Goal: Information Seeking & Learning: Learn about a topic

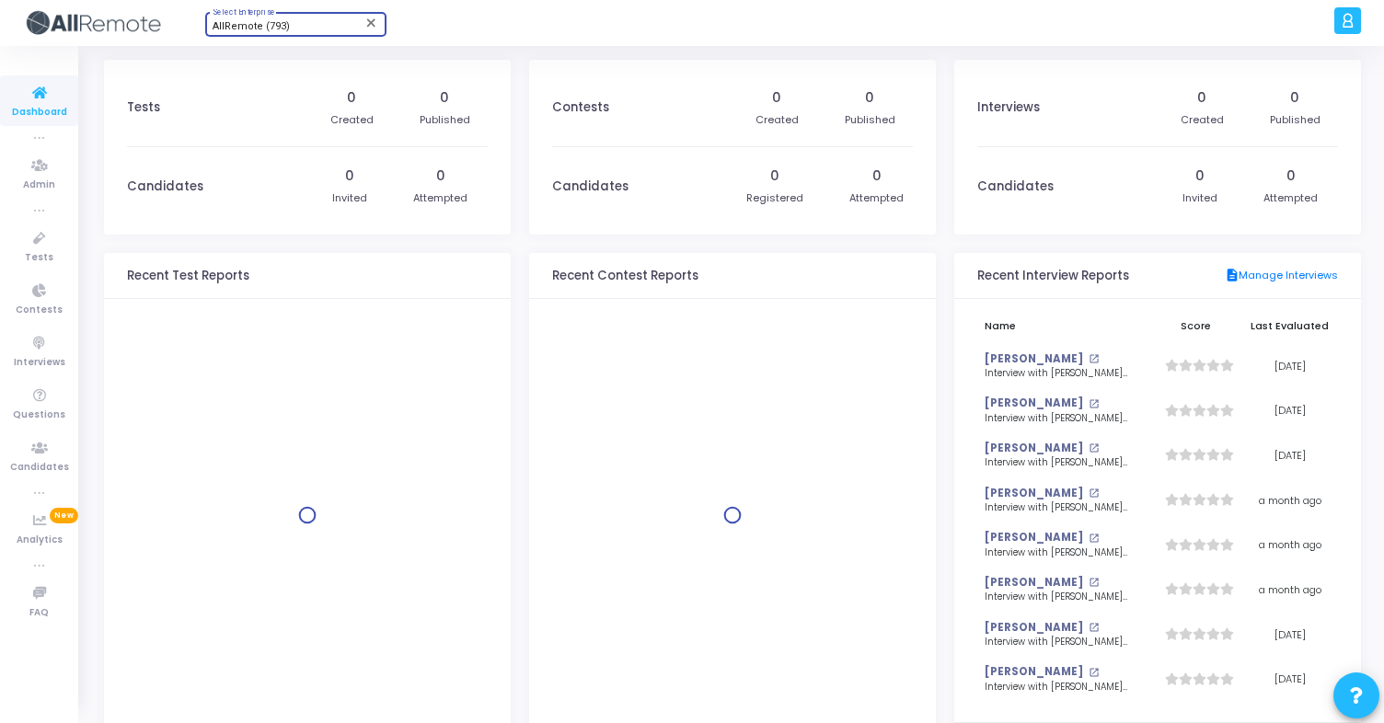
click at [261, 24] on span "AllRemote (793)" at bounding box center [251, 26] width 77 height 12
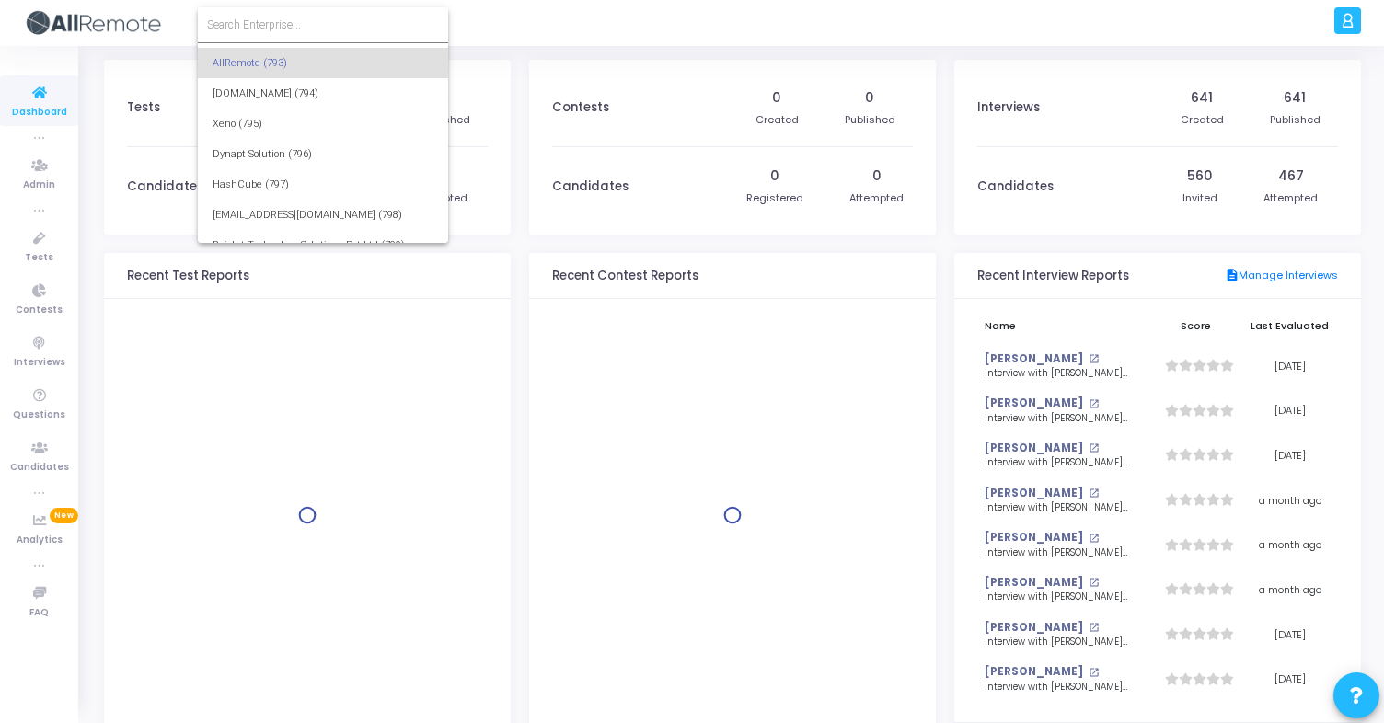
click at [40, 246] on div at bounding box center [692, 361] width 1384 height 723
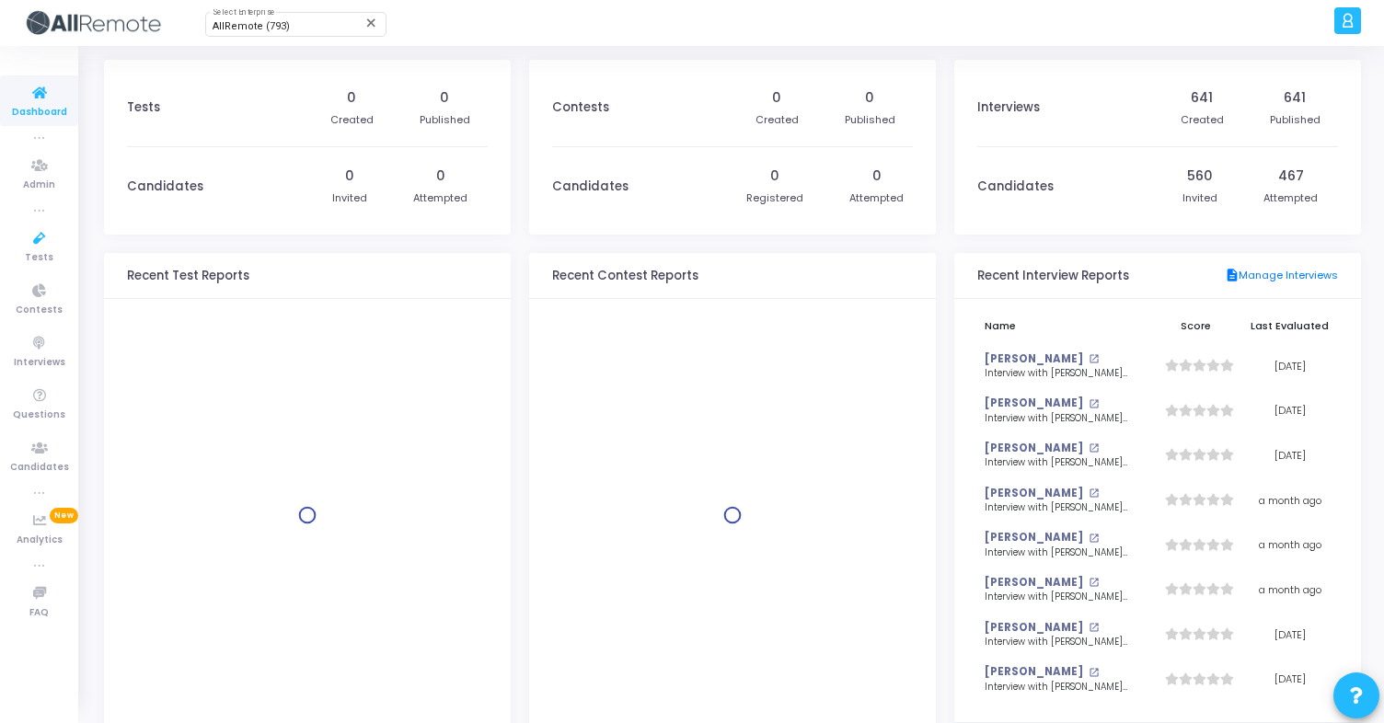
scroll to position [21881, 0]
click at [40, 246] on icon at bounding box center [39, 238] width 39 height 23
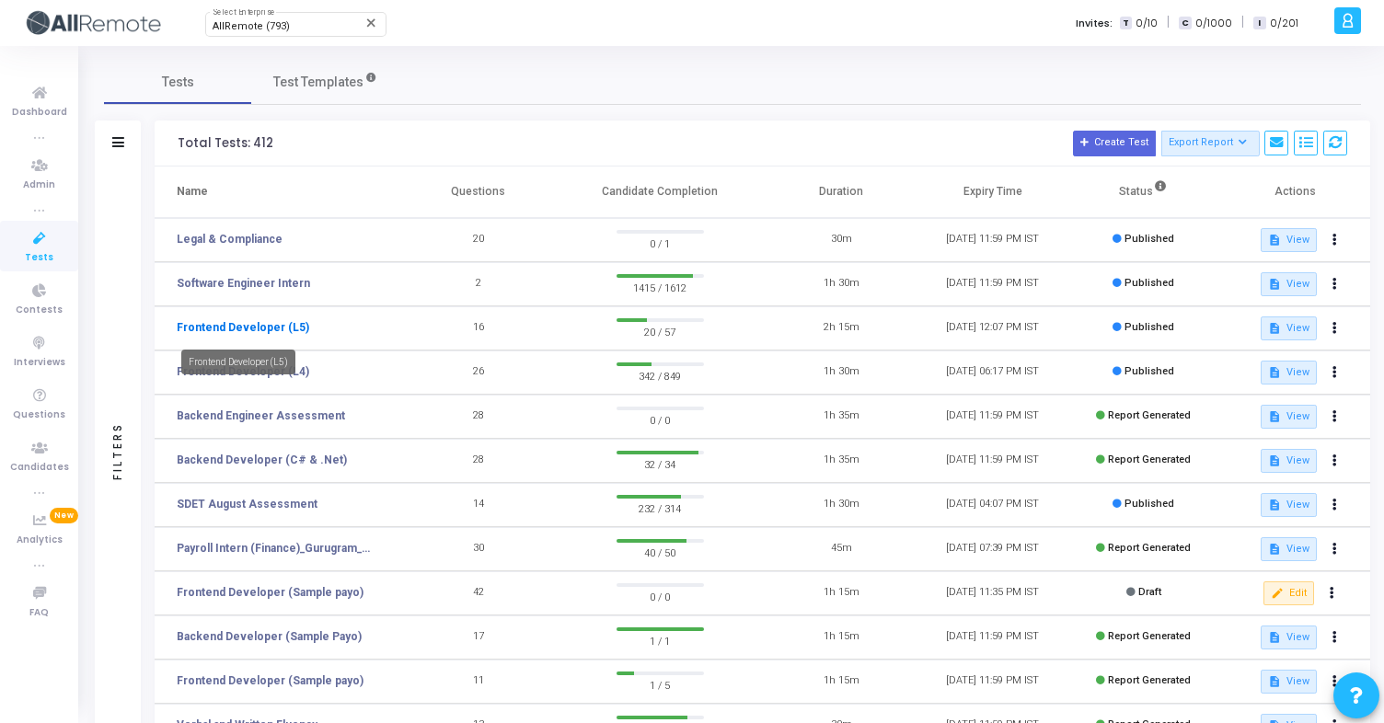
click at [252, 330] on link "Frontend Developer (L5)" at bounding box center [243, 327] width 132 height 17
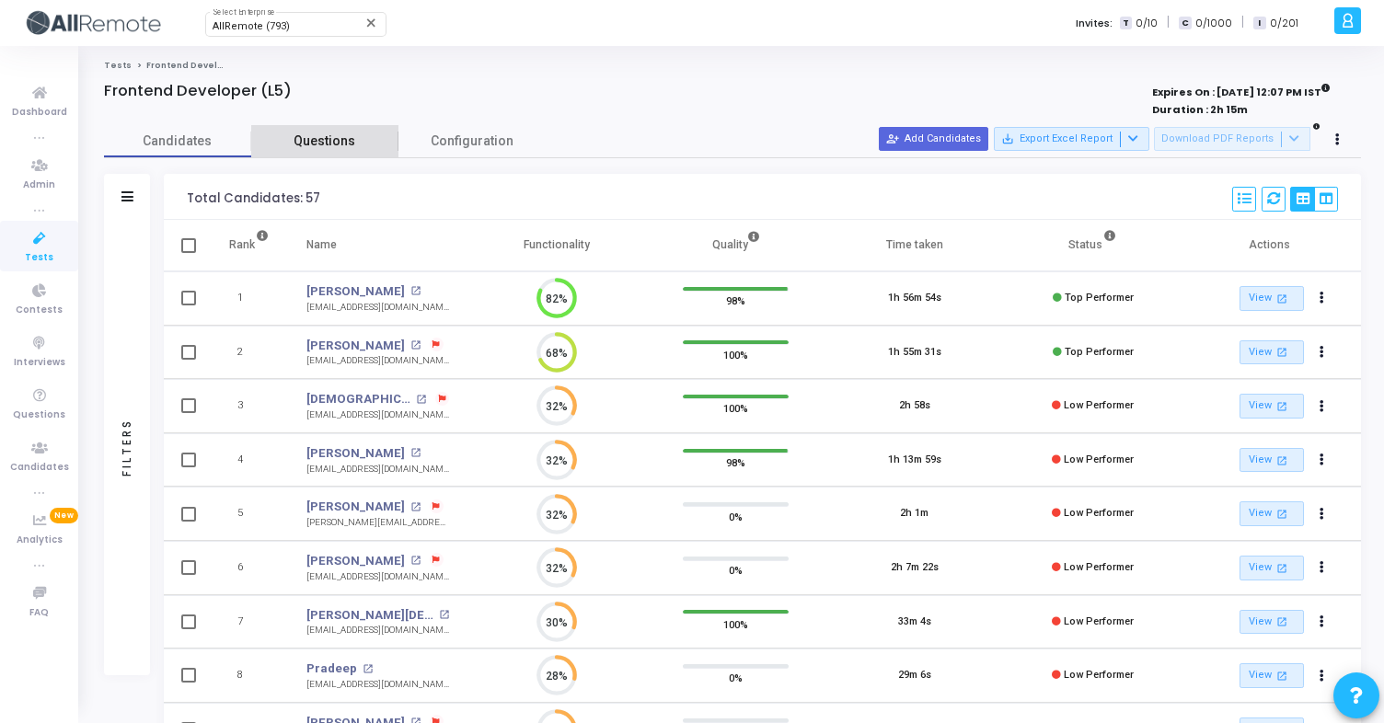
click at [318, 137] on span "Questions" at bounding box center [324, 141] width 147 height 19
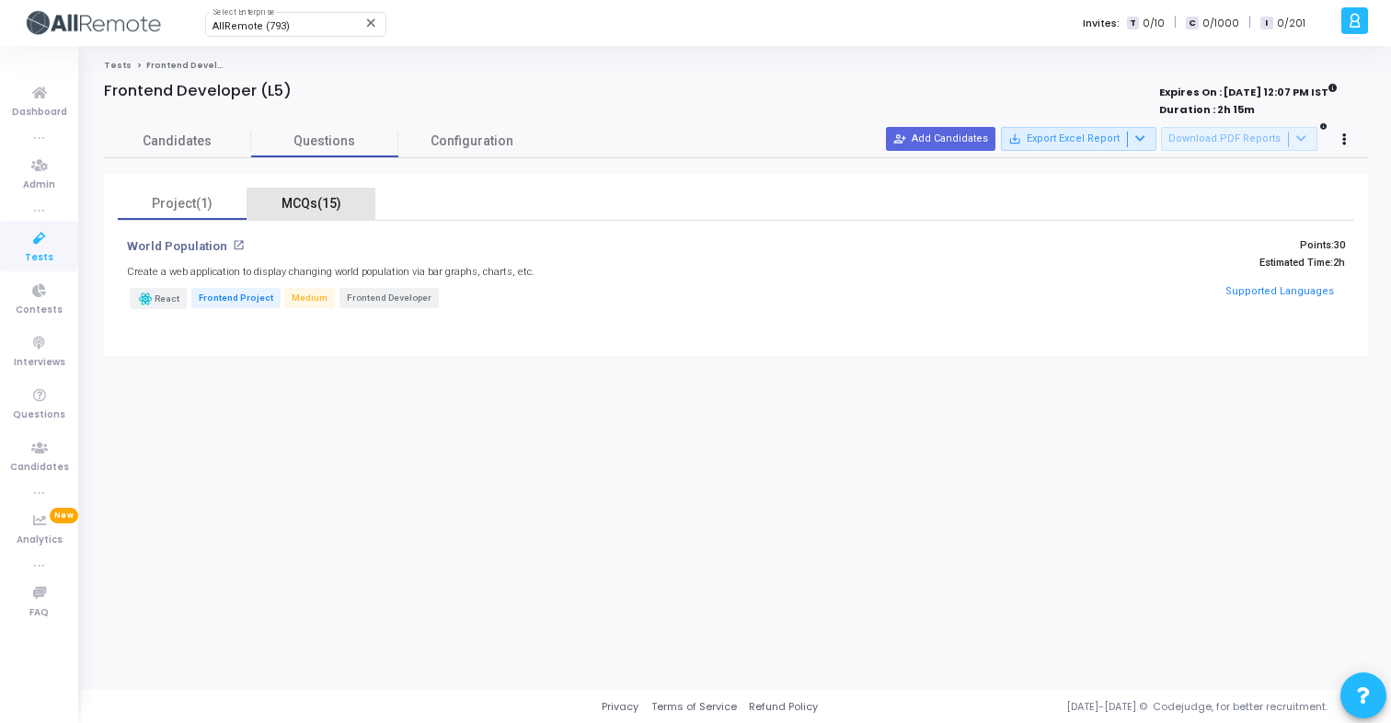
click at [298, 202] on div "MCQs(15)" at bounding box center [311, 203] width 107 height 19
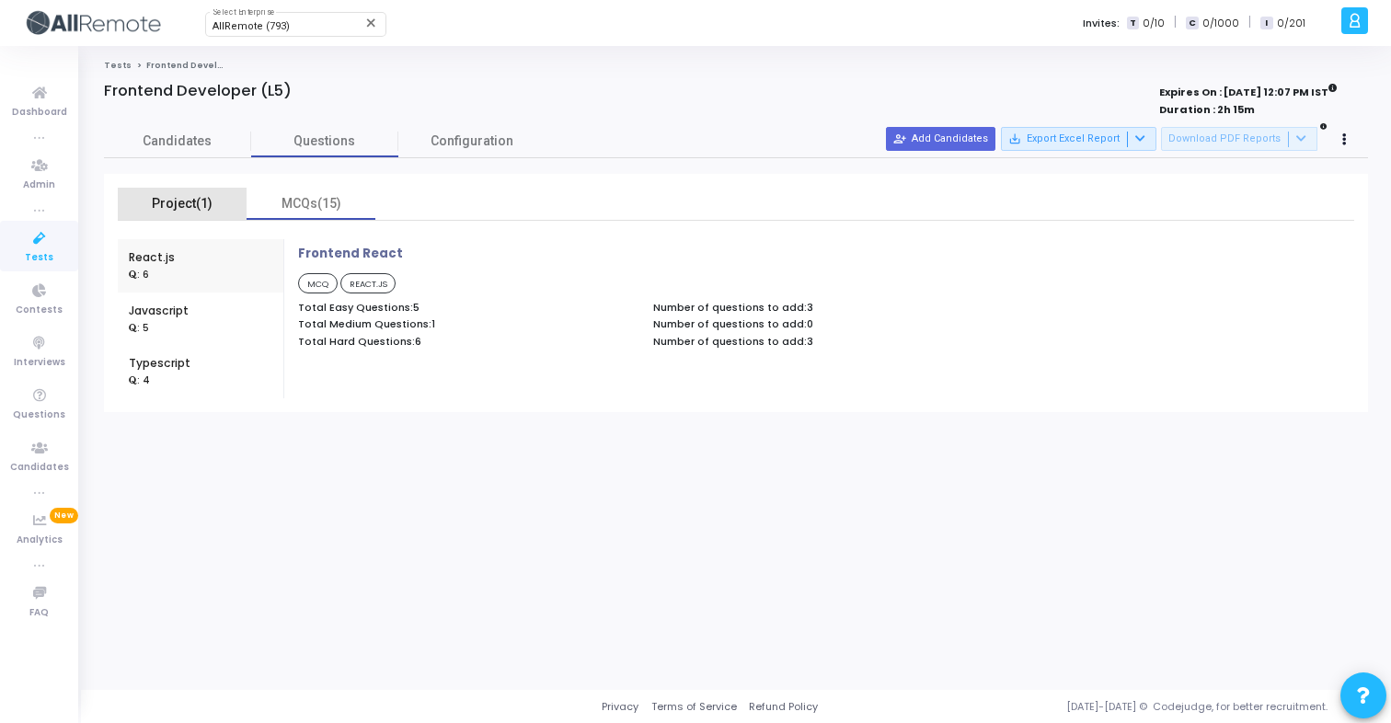
click at [205, 213] on div "Project(1)" at bounding box center [182, 203] width 107 height 19
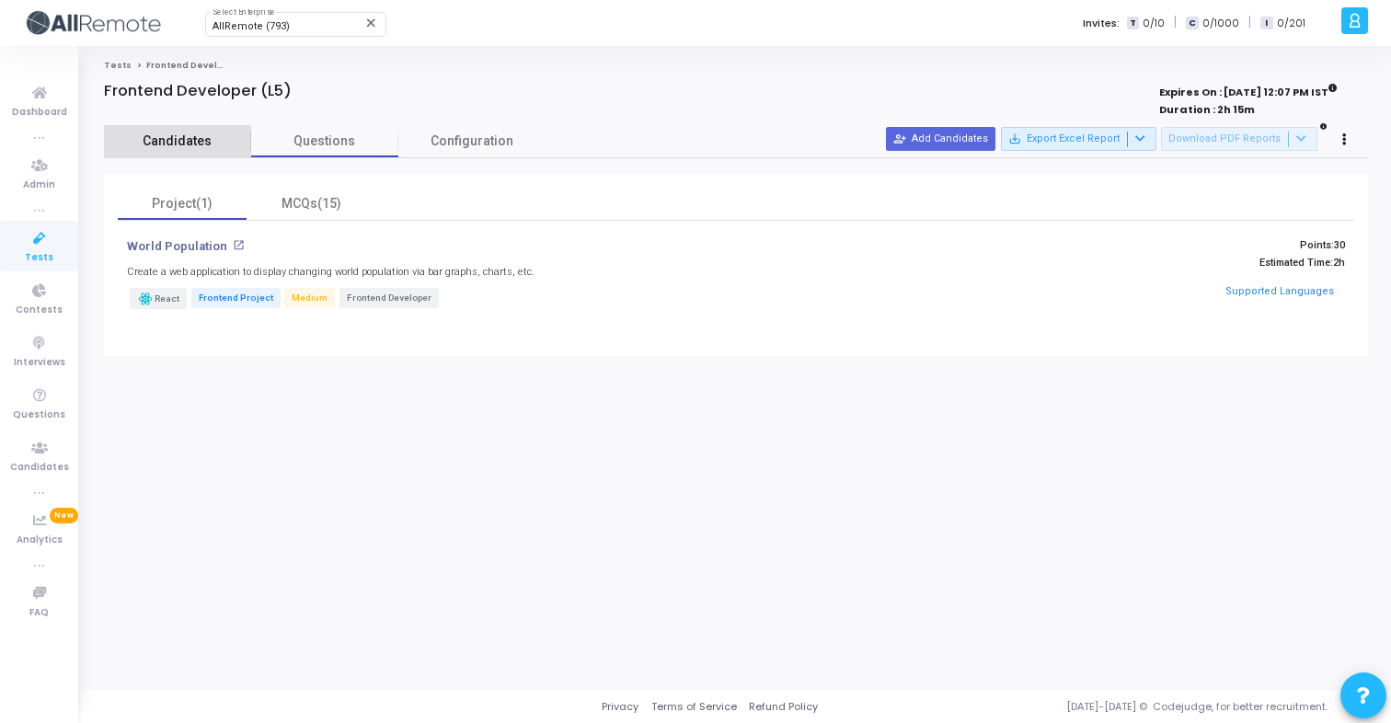
click at [175, 138] on span "Candidates" at bounding box center [177, 141] width 147 height 19
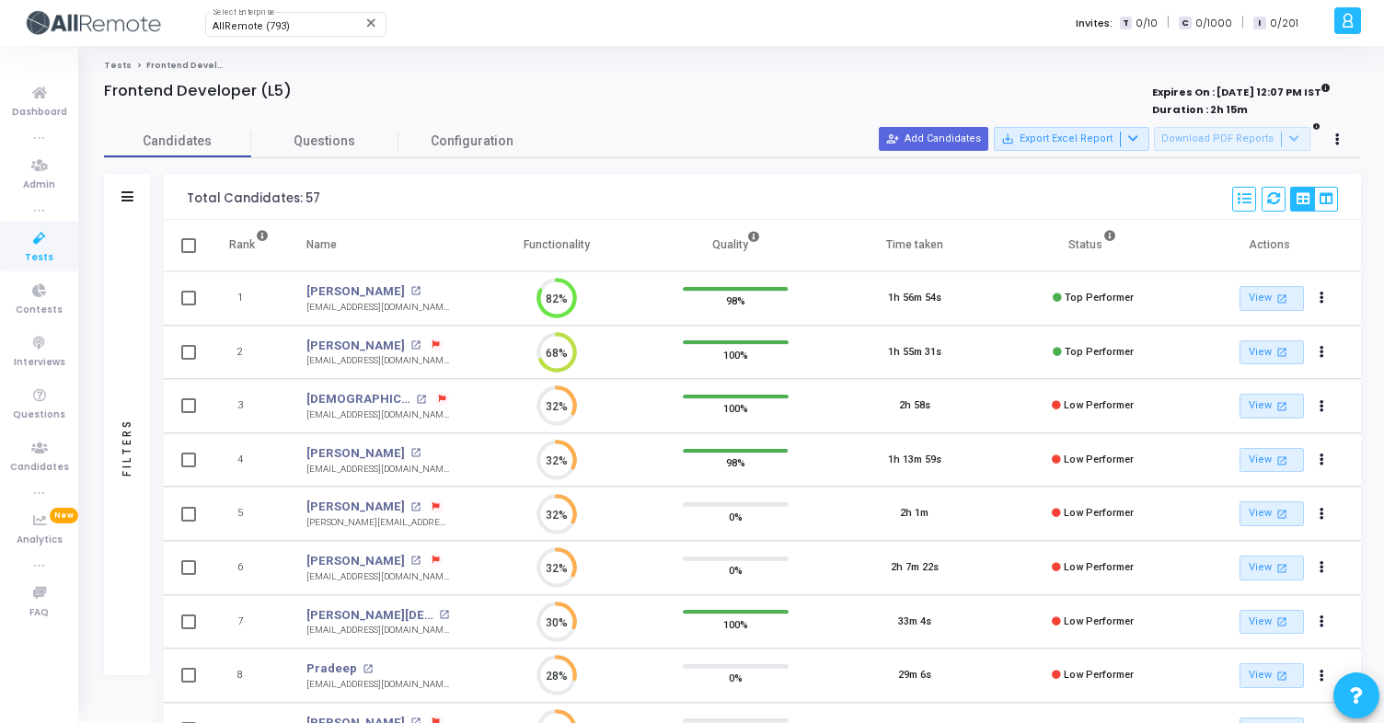
click at [49, 244] on icon at bounding box center [39, 238] width 39 height 23
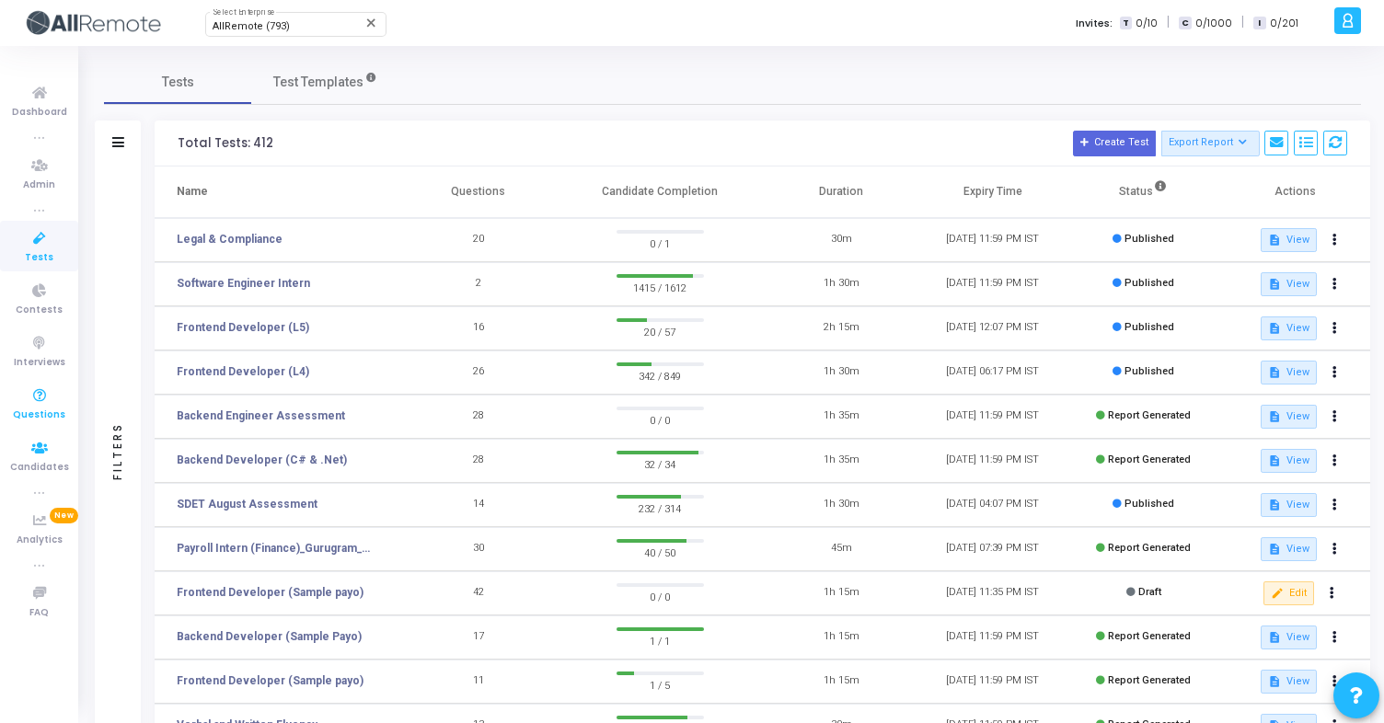
click at [38, 397] on icon at bounding box center [39, 396] width 39 height 23
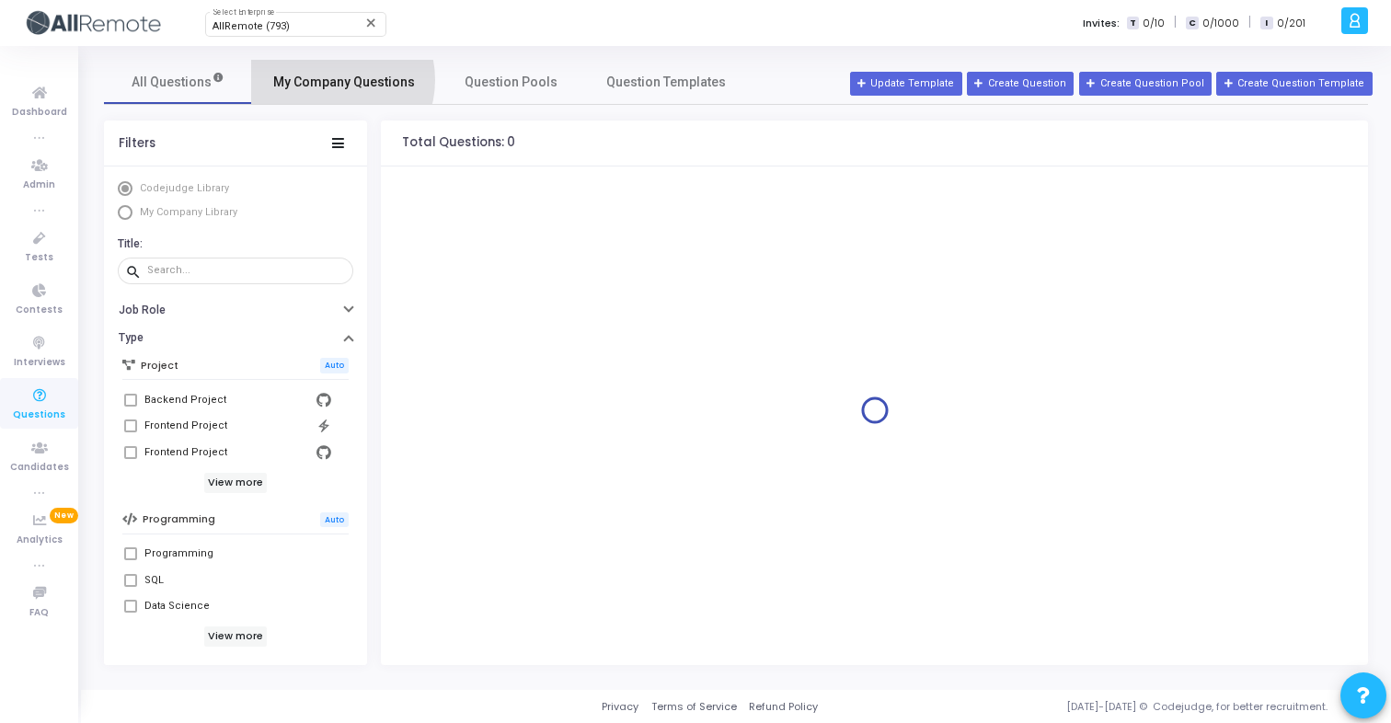
click at [331, 80] on span "My Company Questions" at bounding box center [344, 82] width 142 height 19
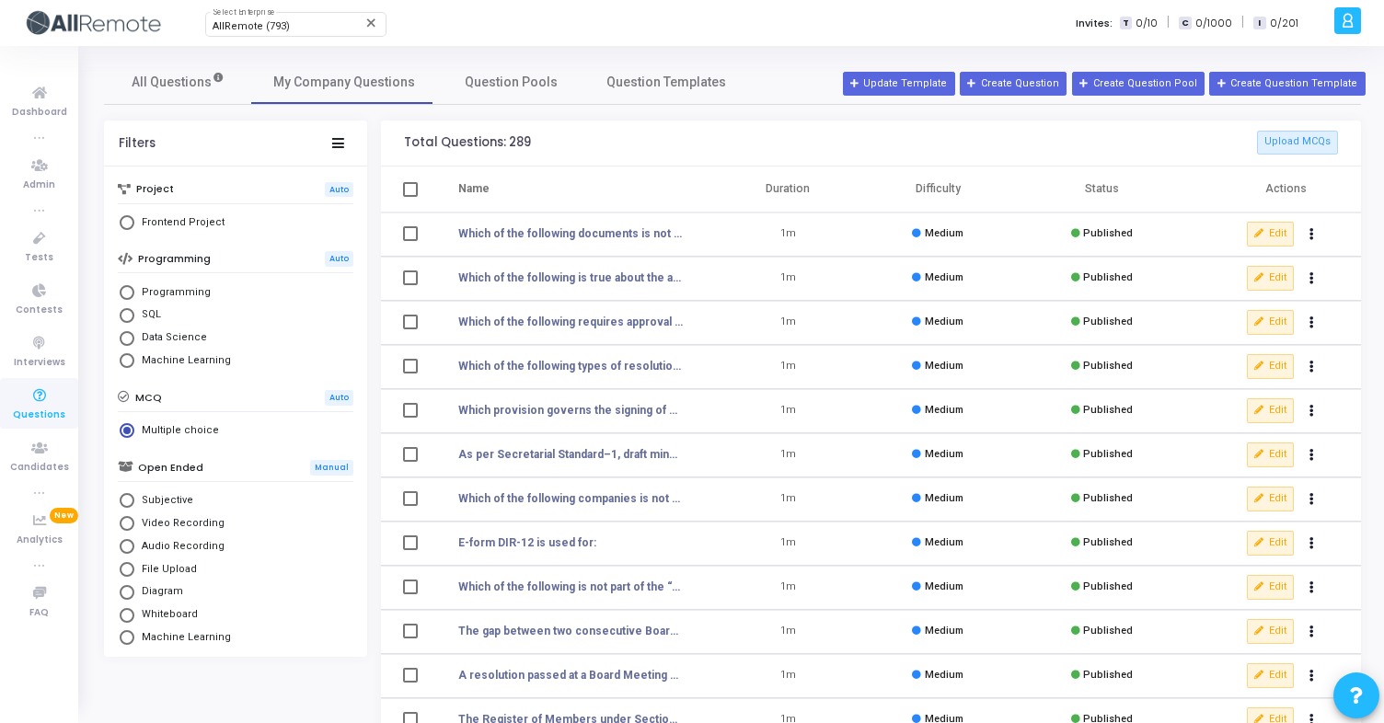
click at [173, 229] on span "Frontend Project" at bounding box center [179, 223] width 90 height 16
click at [134, 229] on input "Frontend Project" at bounding box center [127, 222] width 15 height 15
radio input "true"
radio input "false"
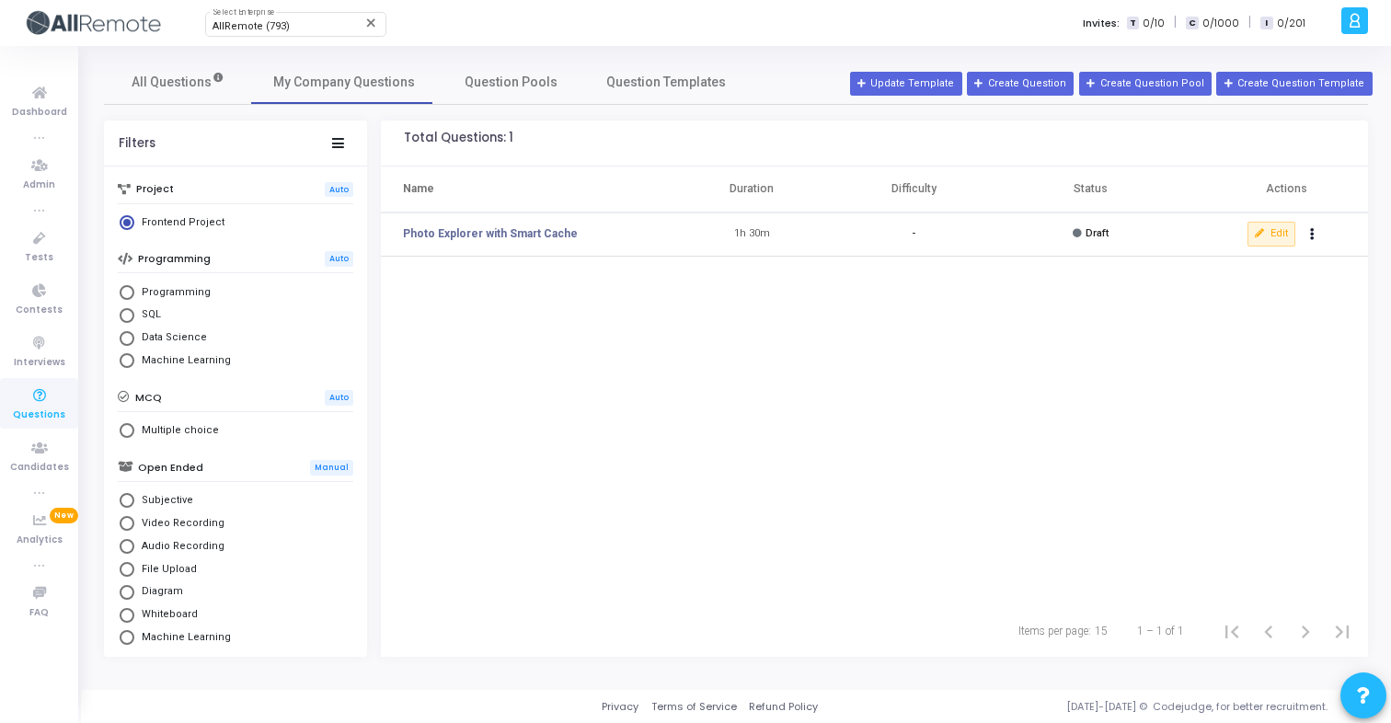
click at [748, 165] on div "Total Questions: 1" at bounding box center [874, 144] width 987 height 46
click at [1269, 236] on button "Edit" at bounding box center [1272, 234] width 48 height 24
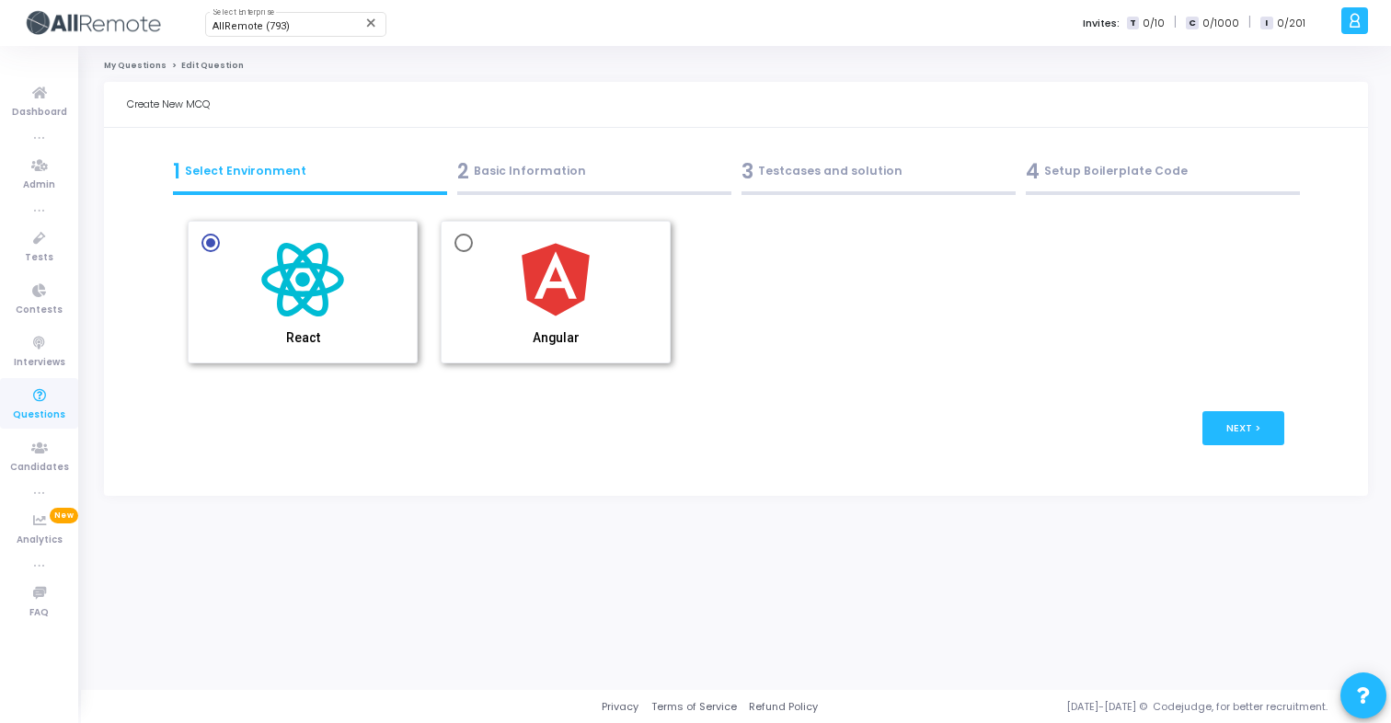
click at [616, 179] on div "2 Basic Information" at bounding box center [594, 171] width 274 height 30
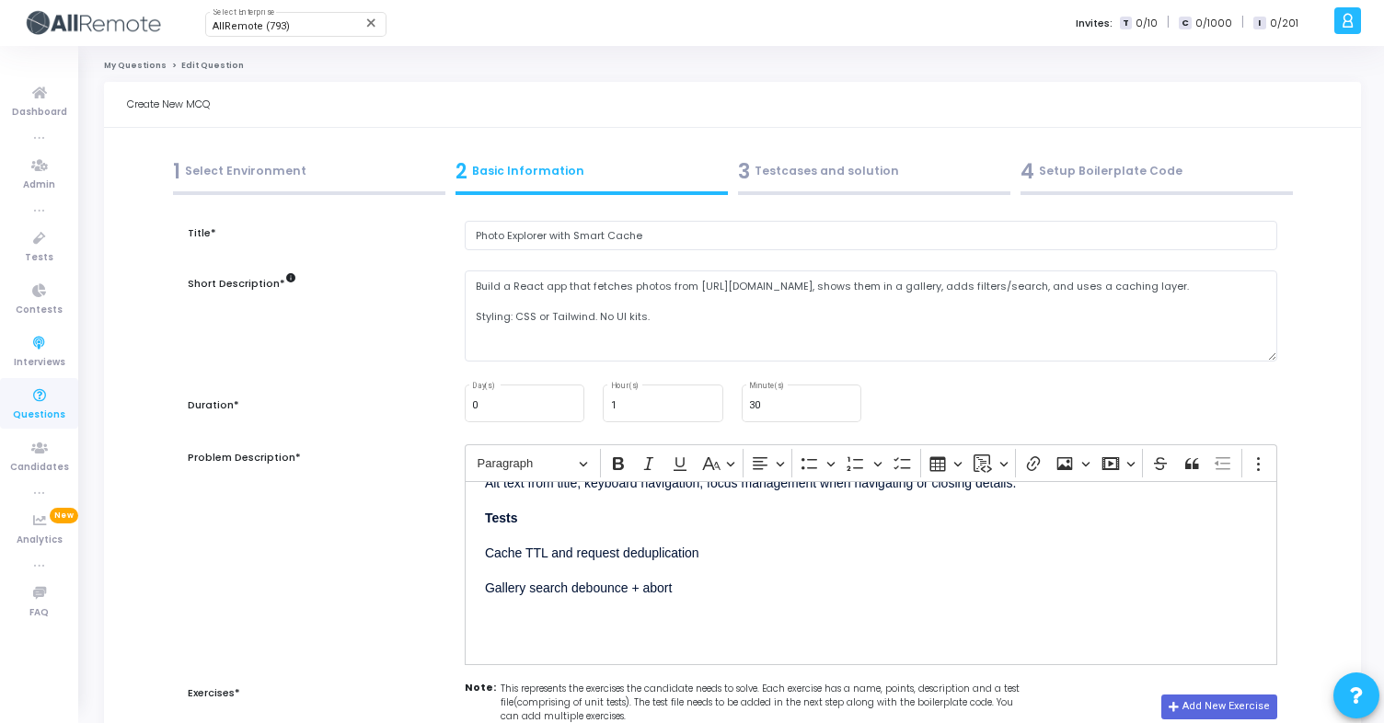
click at [42, 402] on icon at bounding box center [39, 396] width 39 height 23
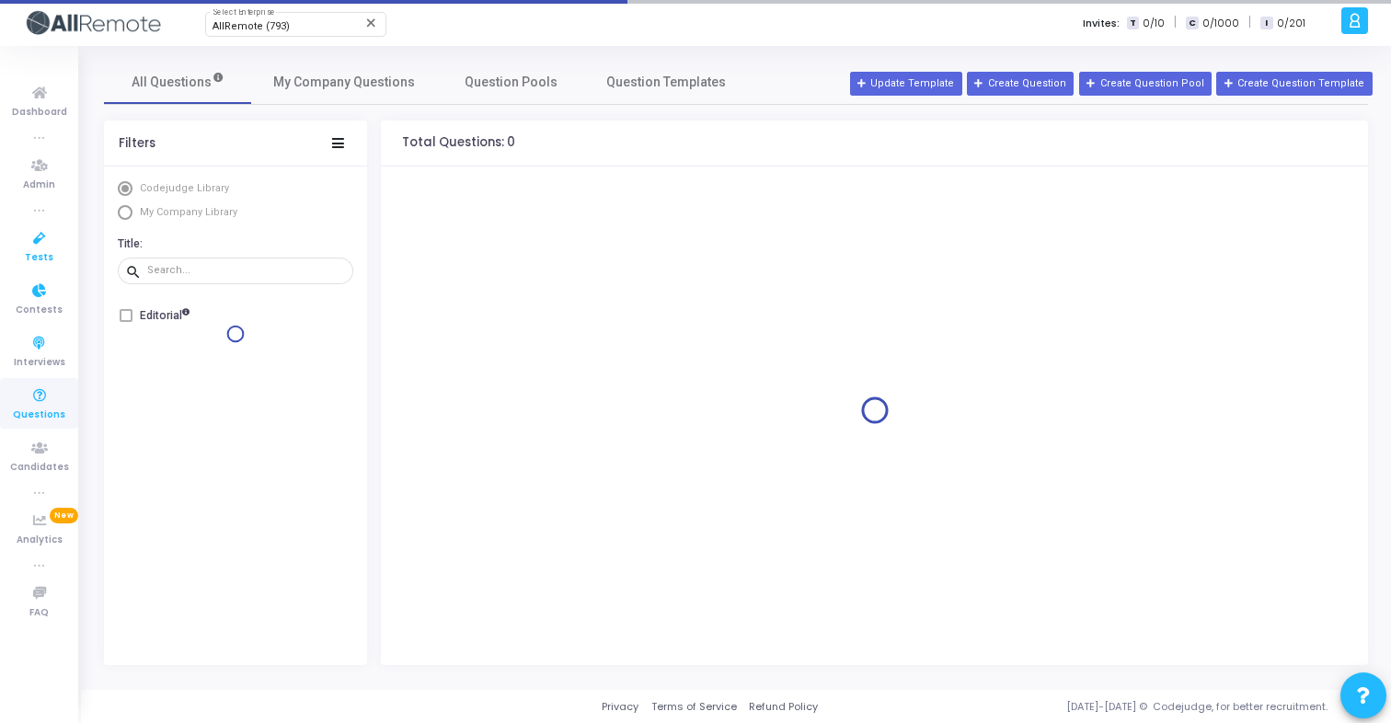
click at [45, 239] on icon at bounding box center [39, 238] width 39 height 23
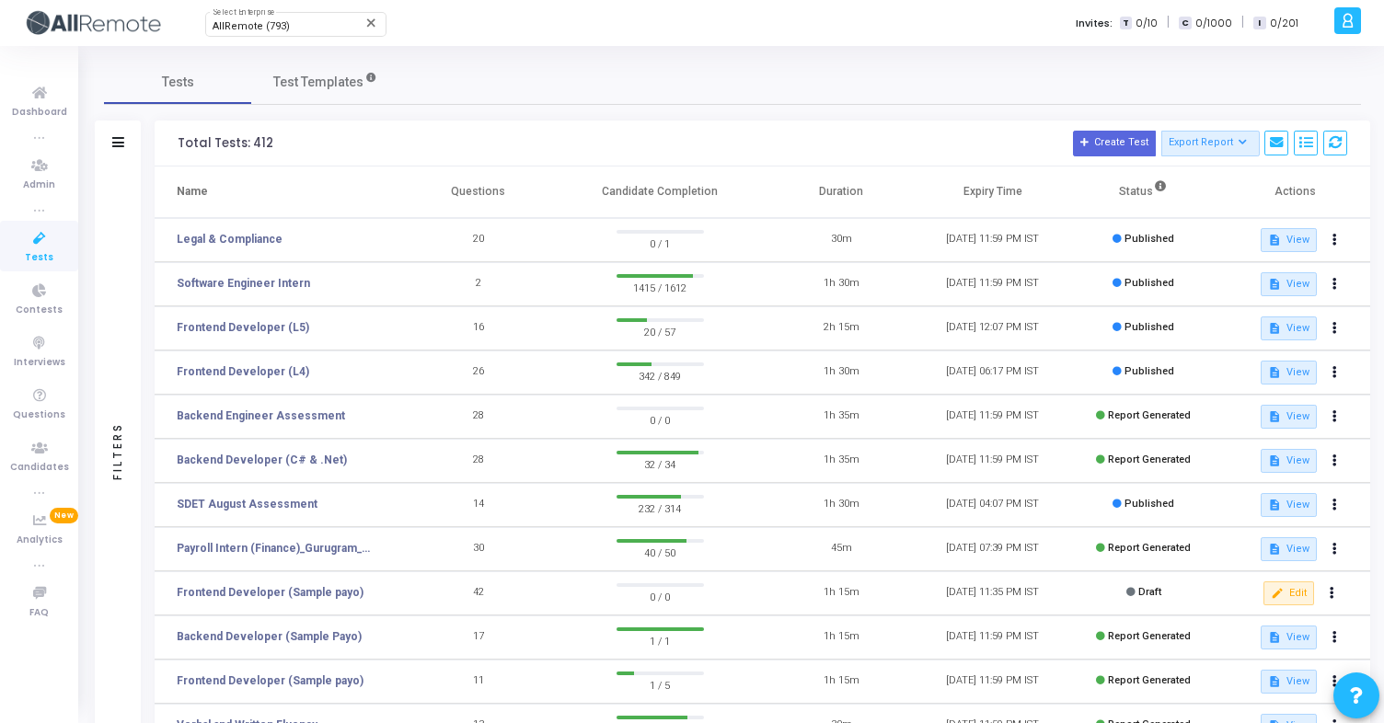
click at [354, 374] on td "Frontend Developer (L4)" at bounding box center [279, 373] width 248 height 44
click at [276, 373] on link "Frontend Developer (L4)" at bounding box center [243, 371] width 132 height 17
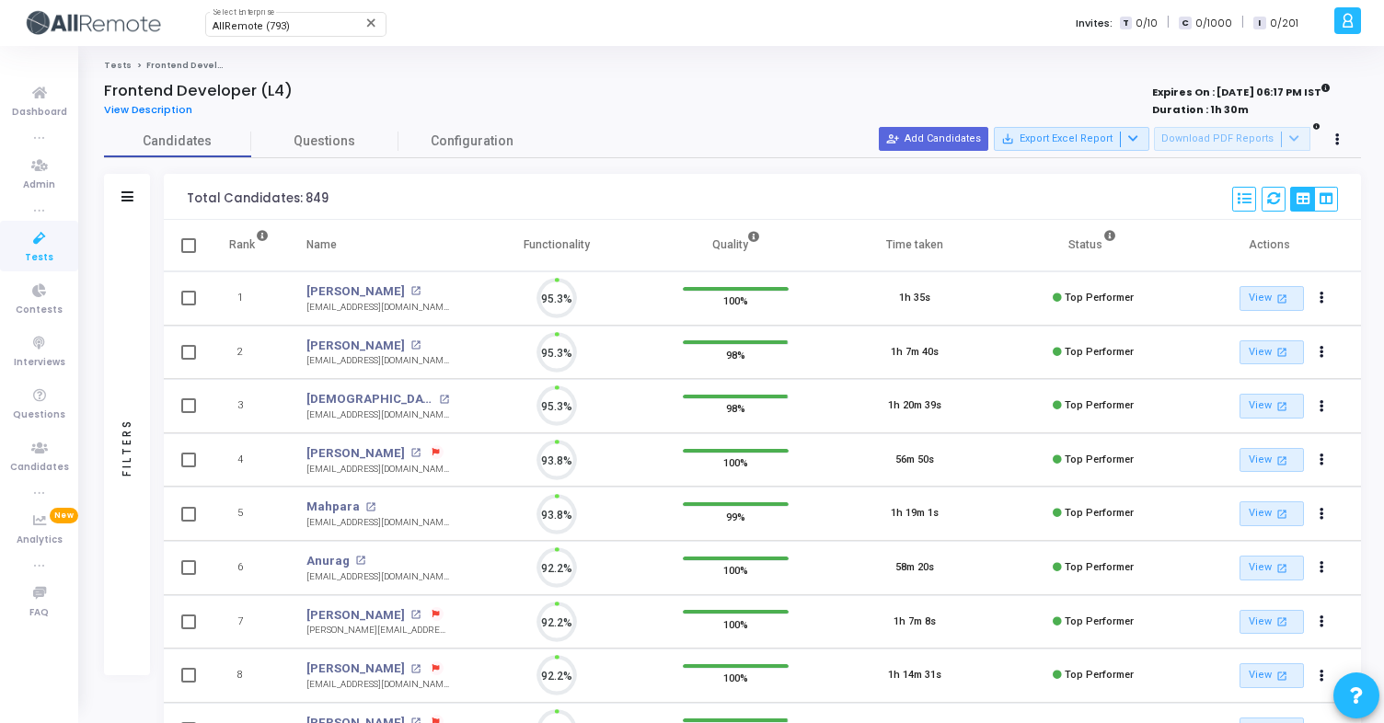
scroll to position [39, 47]
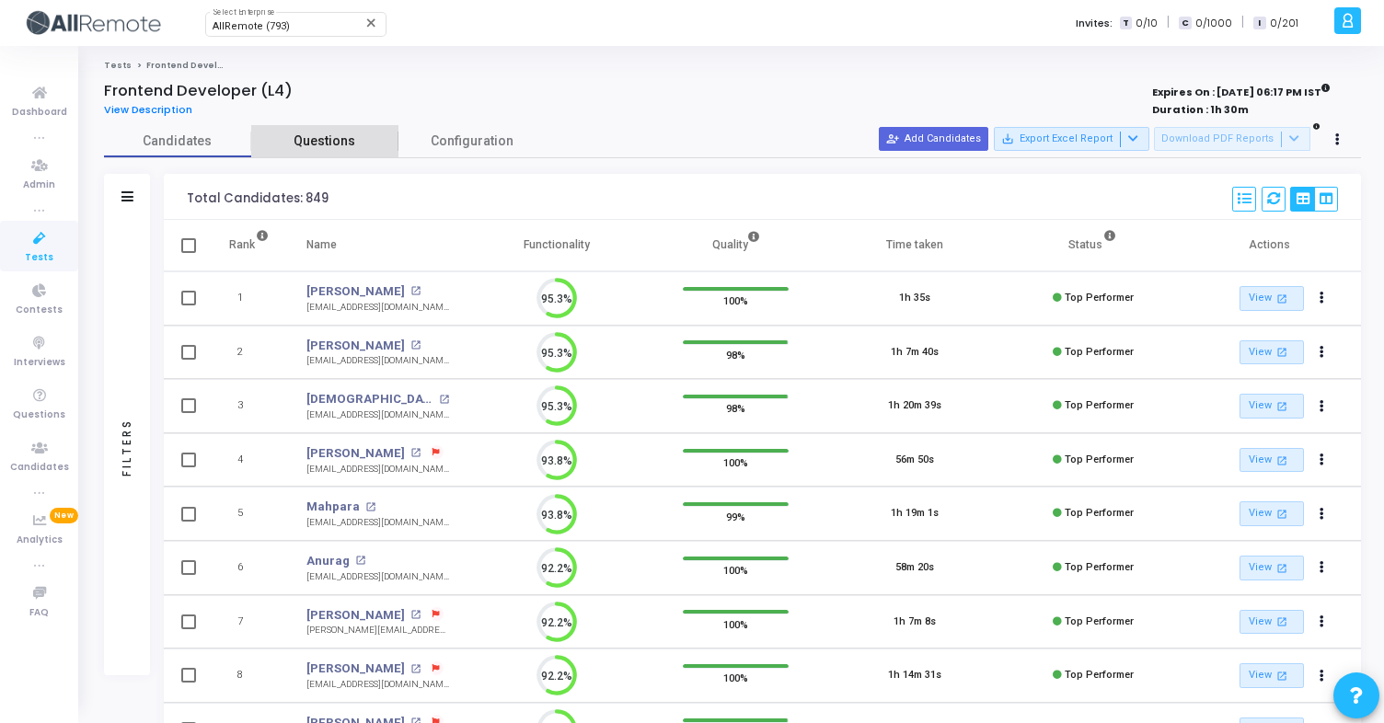
click at [325, 134] on span "Questions" at bounding box center [324, 141] width 147 height 19
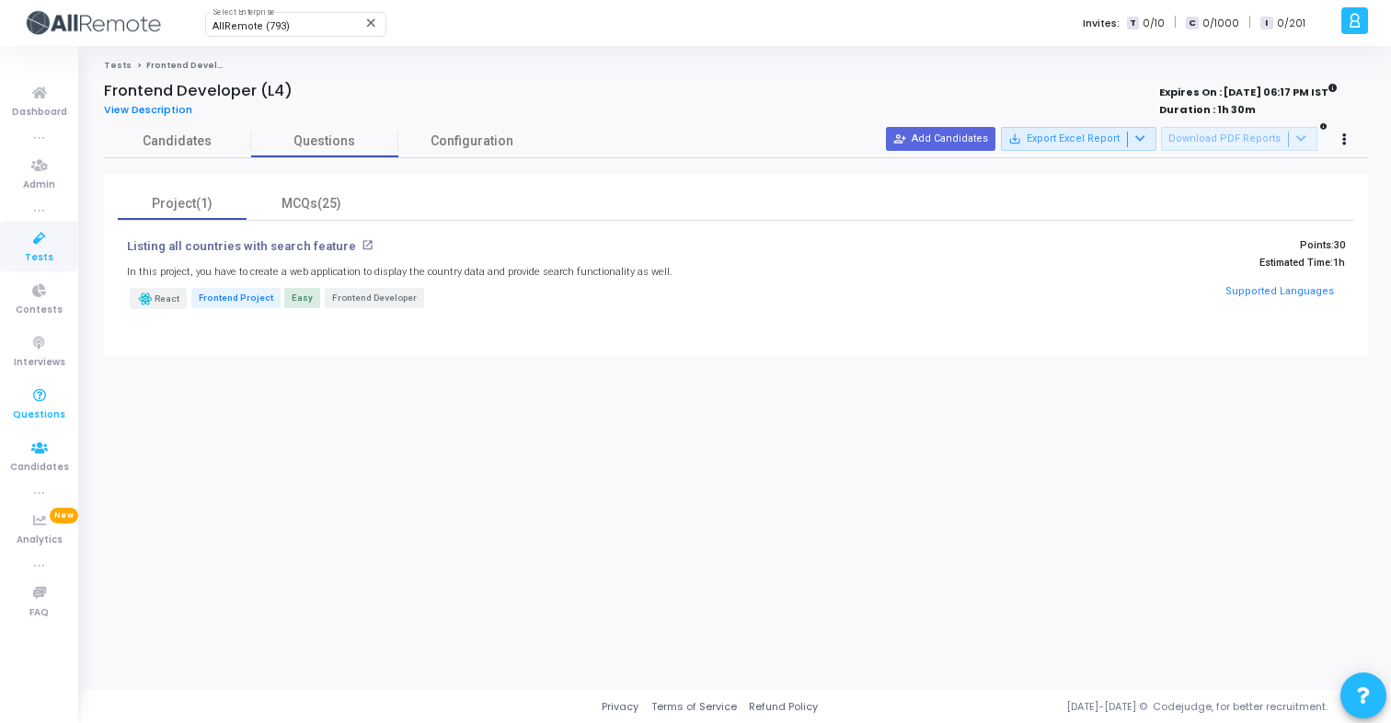
click at [48, 408] on span "Questions" at bounding box center [39, 416] width 52 height 16
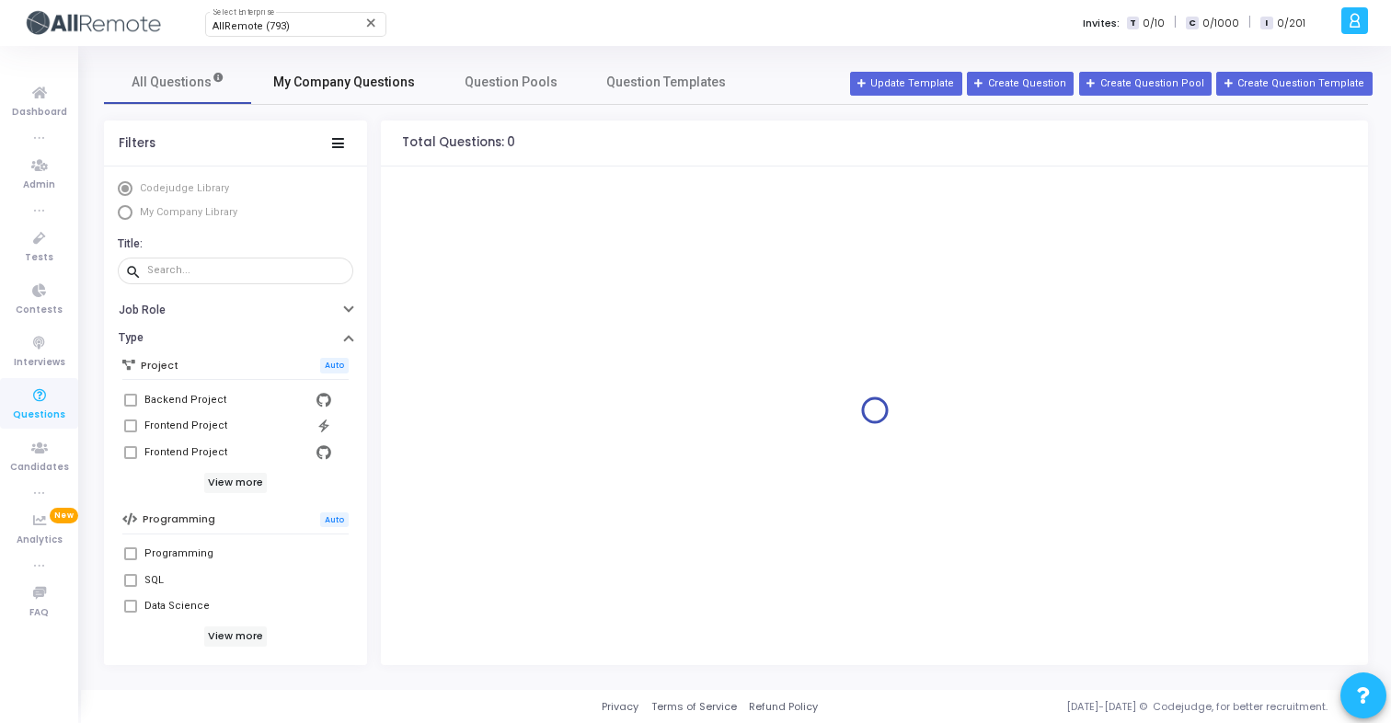
click at [342, 92] on link "My Company Questions" at bounding box center [344, 82] width 186 height 44
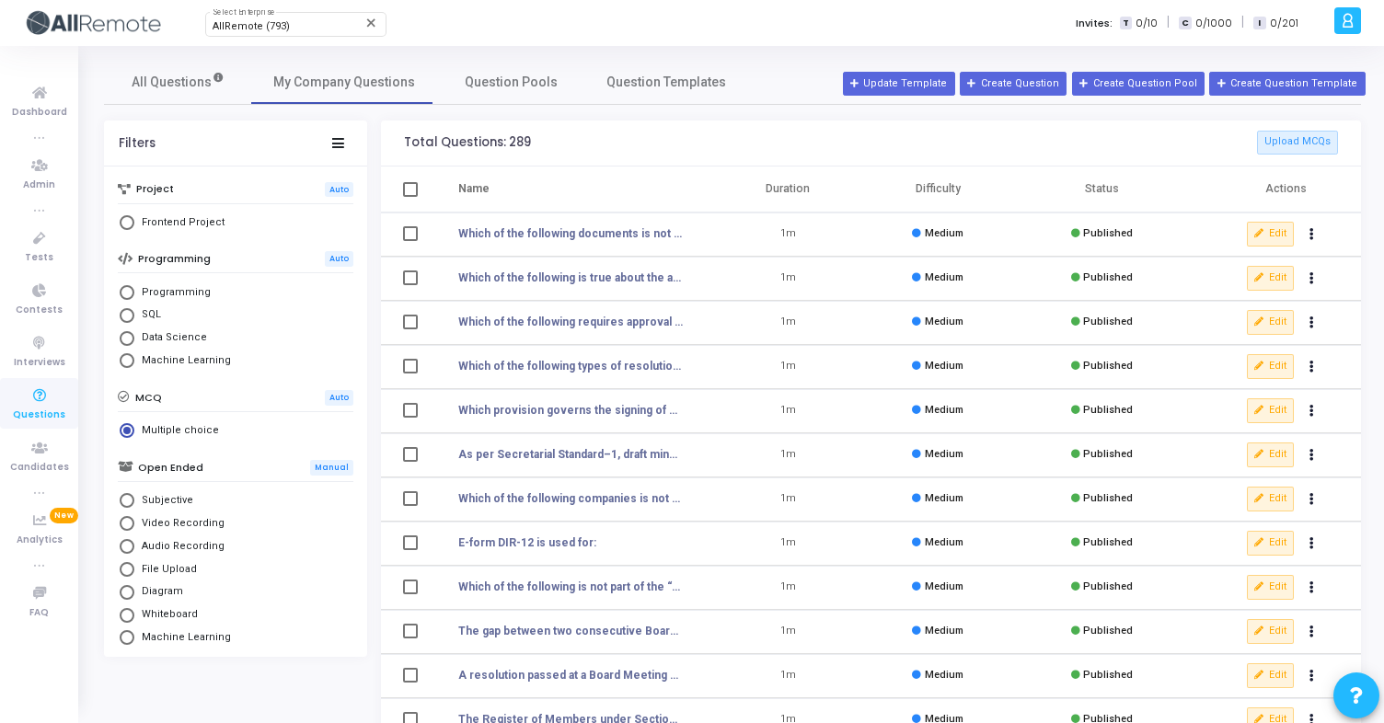
click at [189, 222] on span "Frontend Project" at bounding box center [179, 223] width 90 height 16
click at [134, 222] on input "Frontend Project" at bounding box center [127, 222] width 15 height 15
radio input "true"
radio input "false"
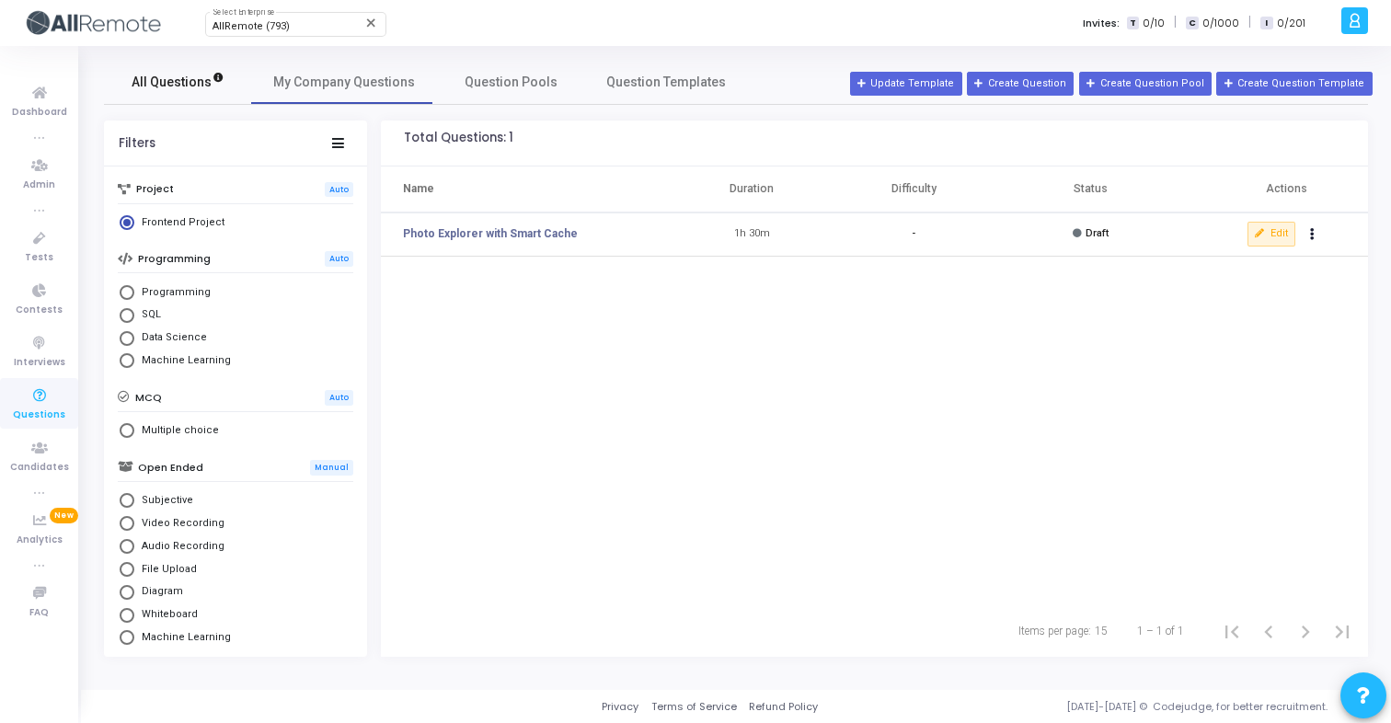
click at [174, 82] on span "All Questions" at bounding box center [178, 82] width 93 height 19
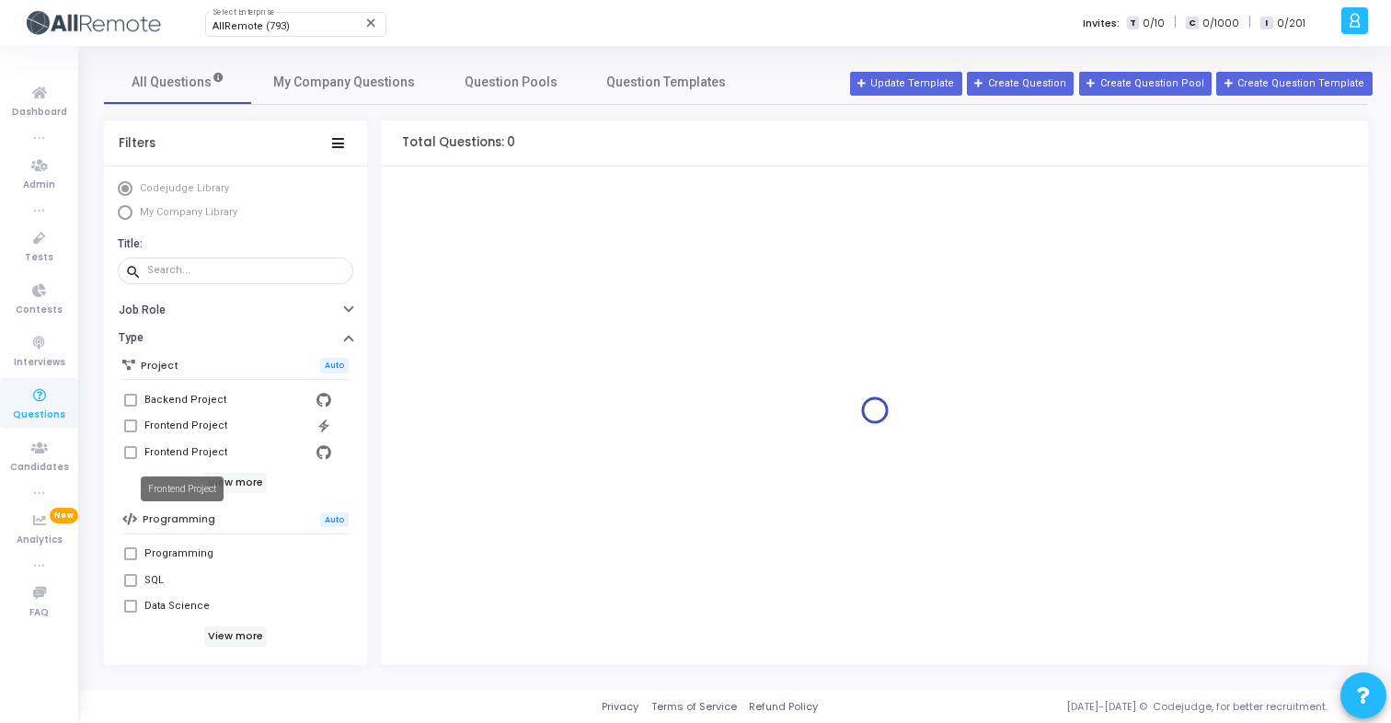
click at [219, 482] on div "Frontend Project" at bounding box center [182, 489] width 83 height 25
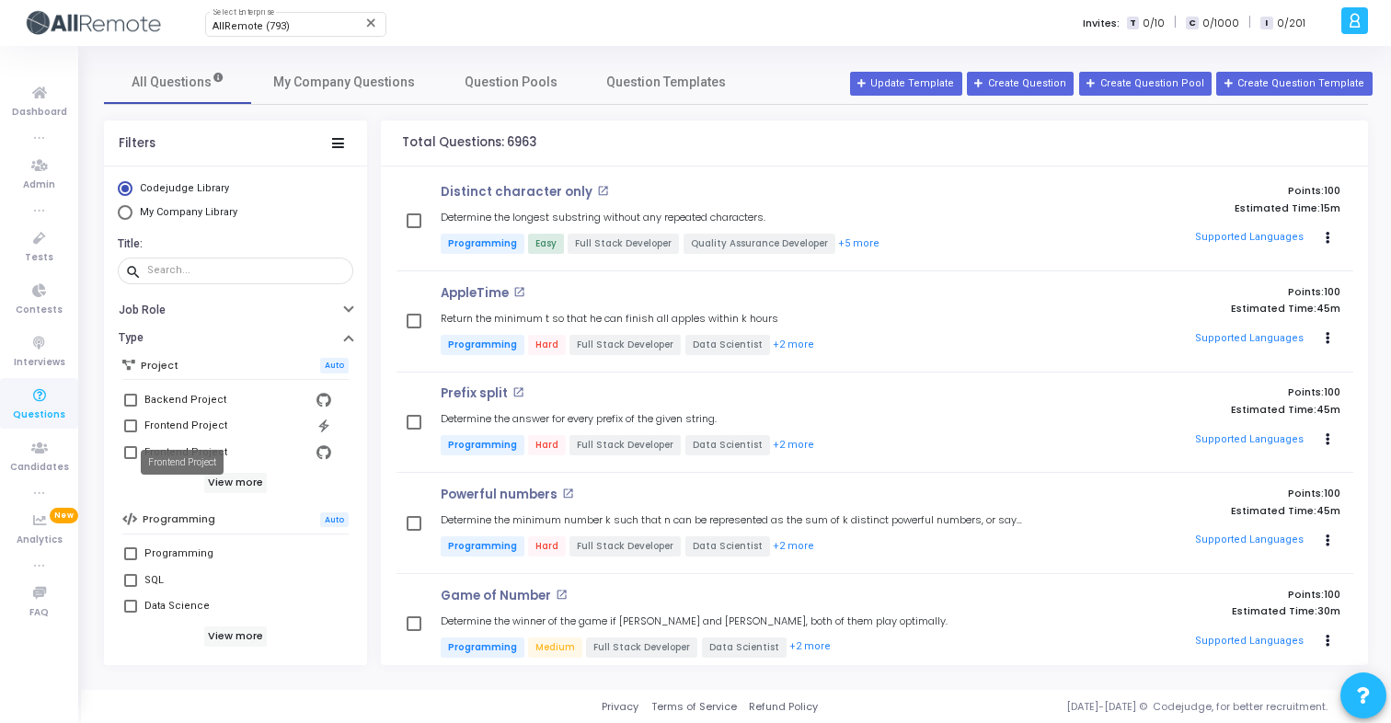
click at [198, 424] on div "Frontend Project" at bounding box center [185, 426] width 83 height 22
click at [131, 432] on input "Frontend Project" at bounding box center [130, 432] width 1 height 1
checkbox input "true"
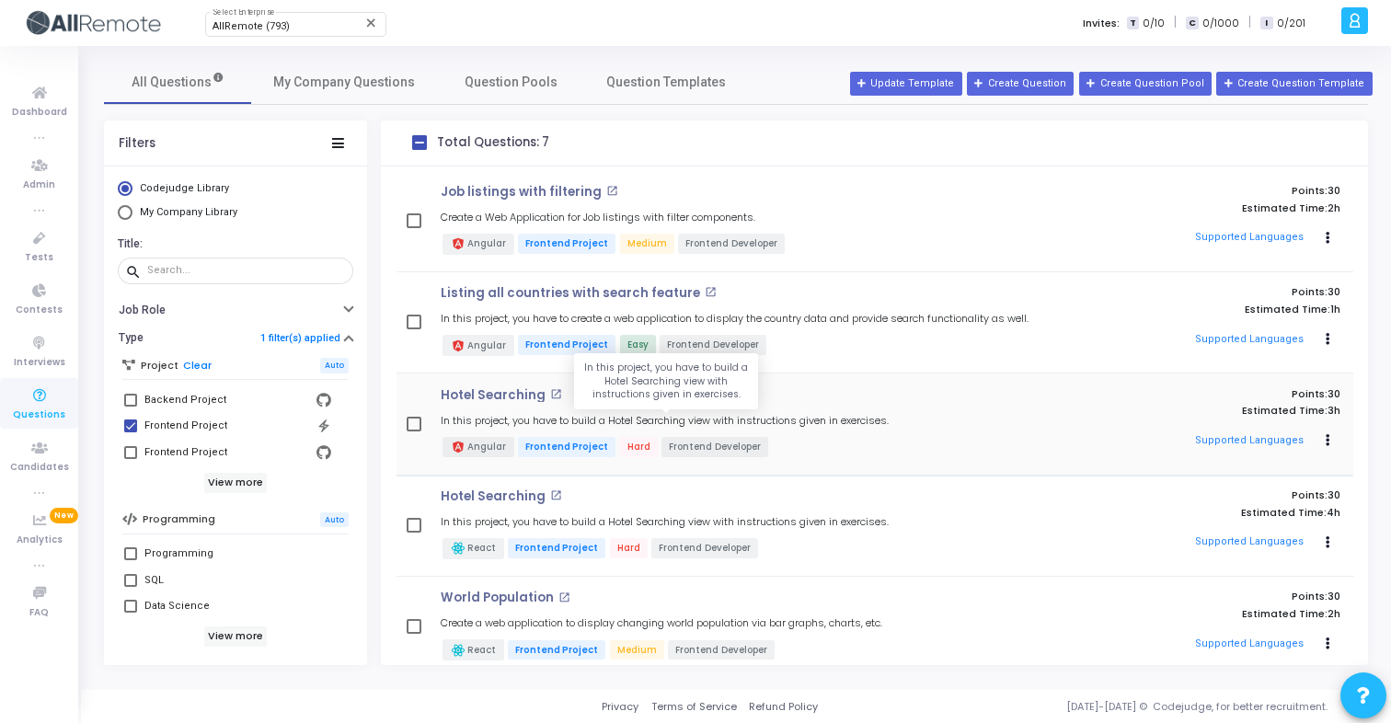
click at [627, 415] on h5 "In this project, you have to build a Hotel Searching view with instructions giv…" at bounding box center [665, 421] width 448 height 12
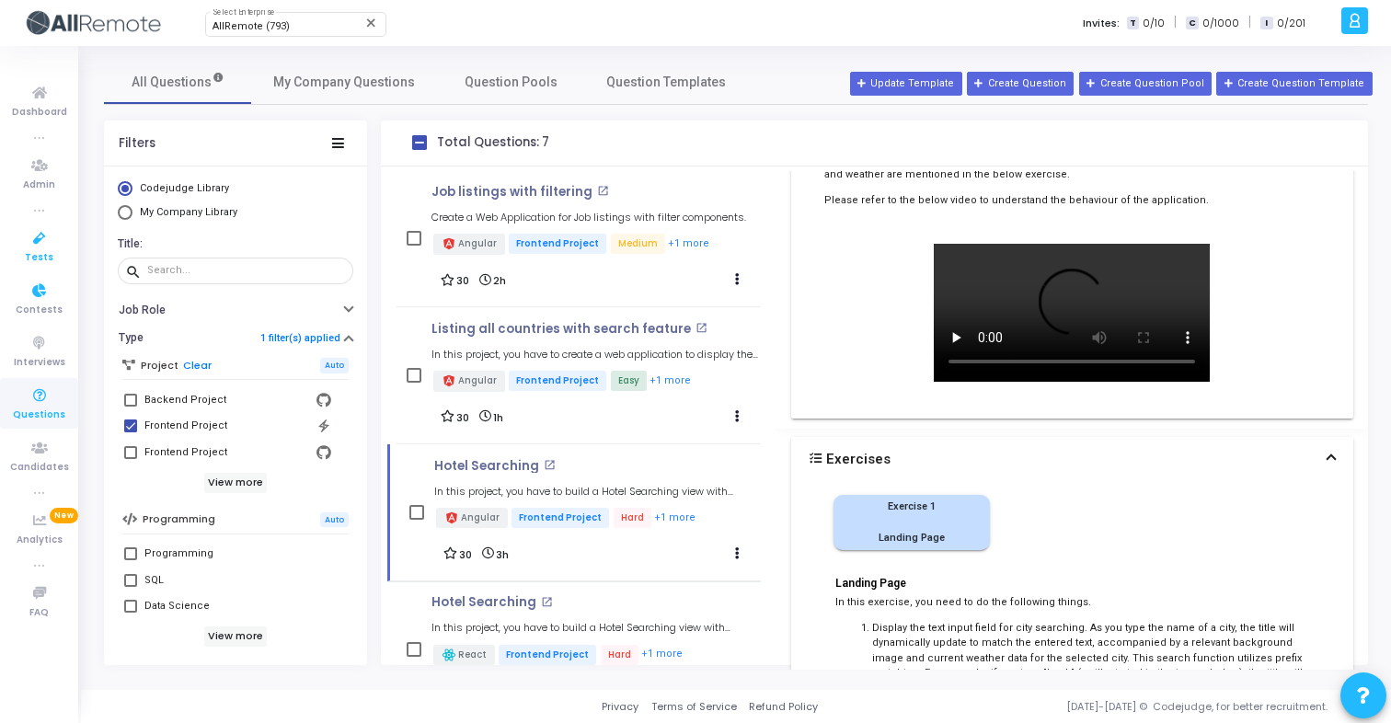
click at [44, 251] on span "Tests" at bounding box center [39, 258] width 29 height 16
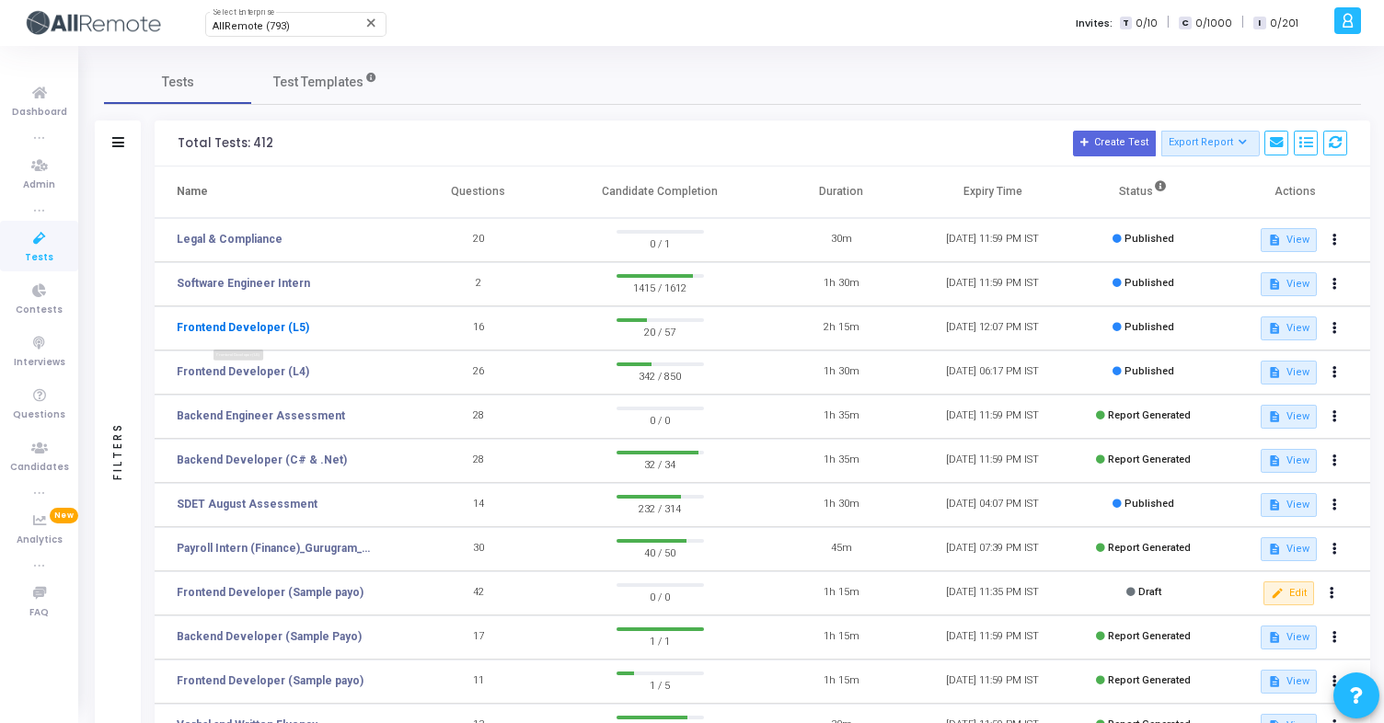
click at [268, 335] on link "Frontend Developer (L5)" at bounding box center [243, 327] width 132 height 17
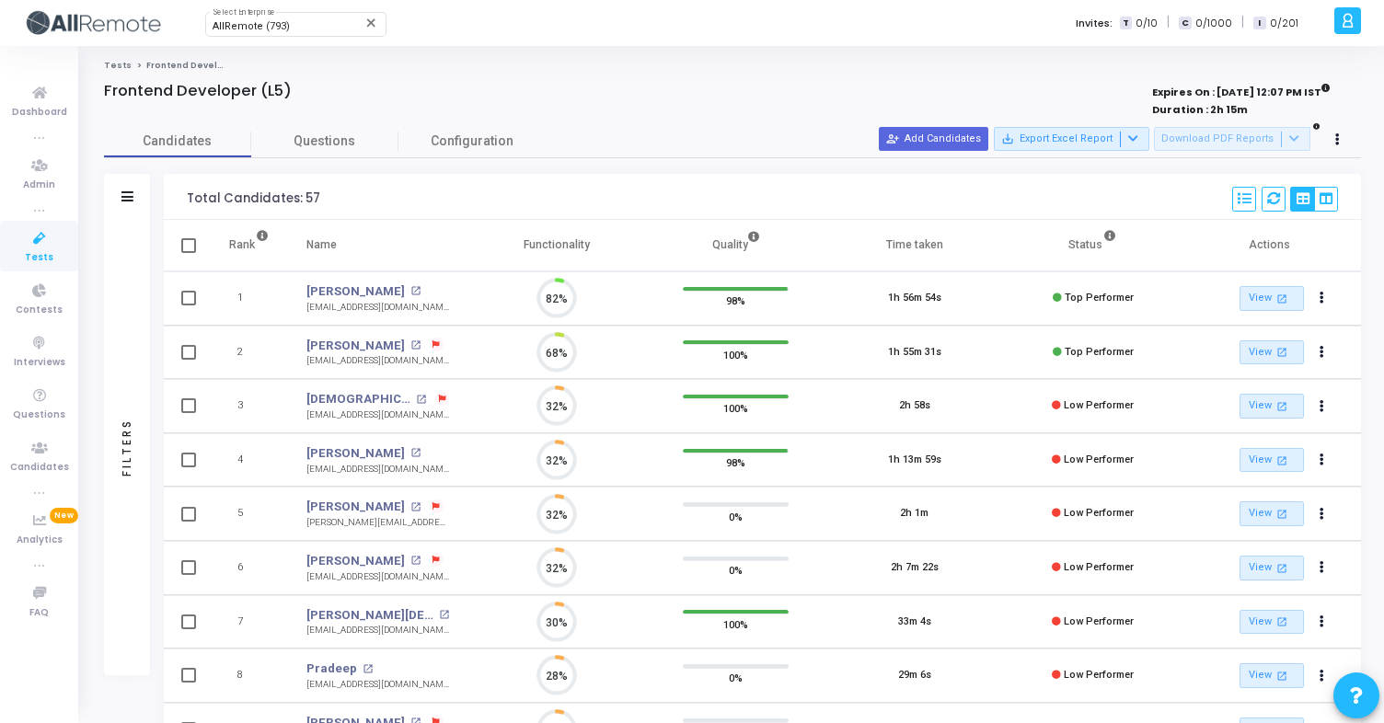
scroll to position [39, 47]
click at [320, 136] on span "Questions" at bounding box center [324, 141] width 147 height 19
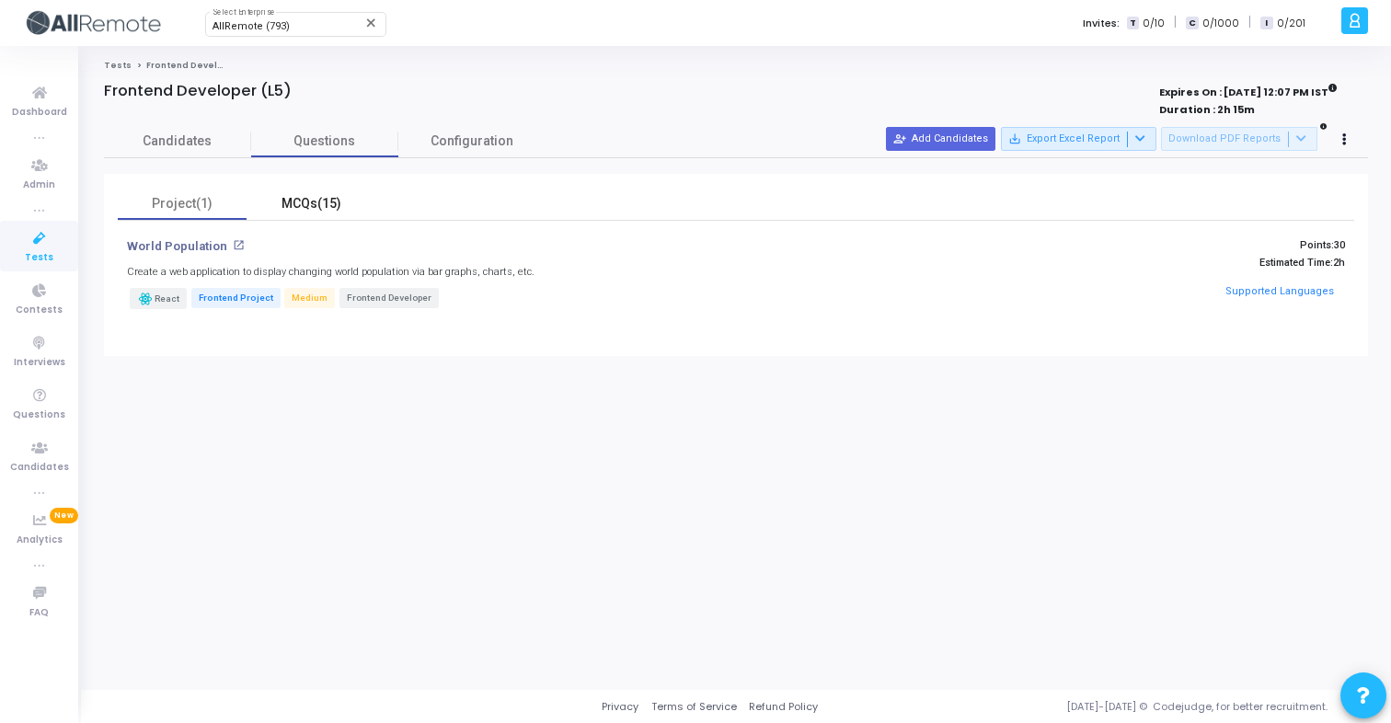
click at [324, 204] on div "MCQs(15)" at bounding box center [311, 203] width 107 height 19
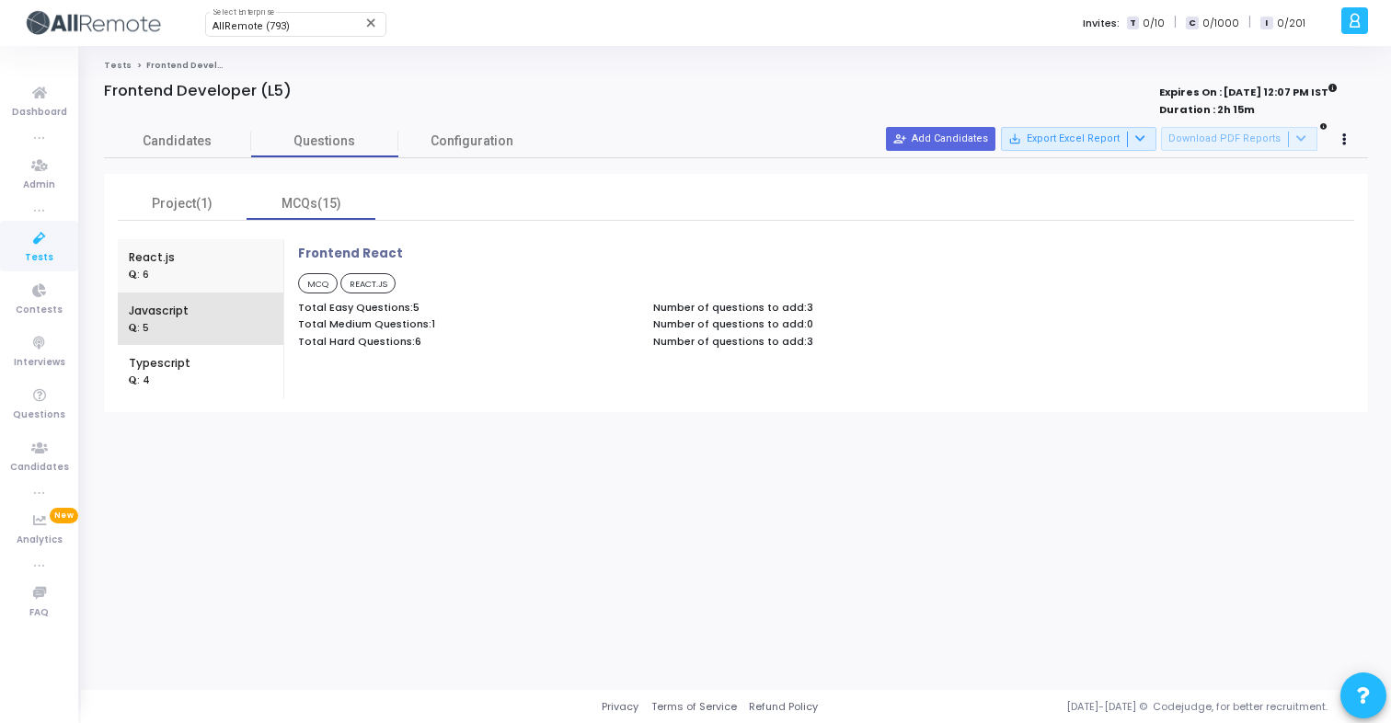
click at [206, 305] on div "Javascript : 5" at bounding box center [201, 319] width 144 height 53
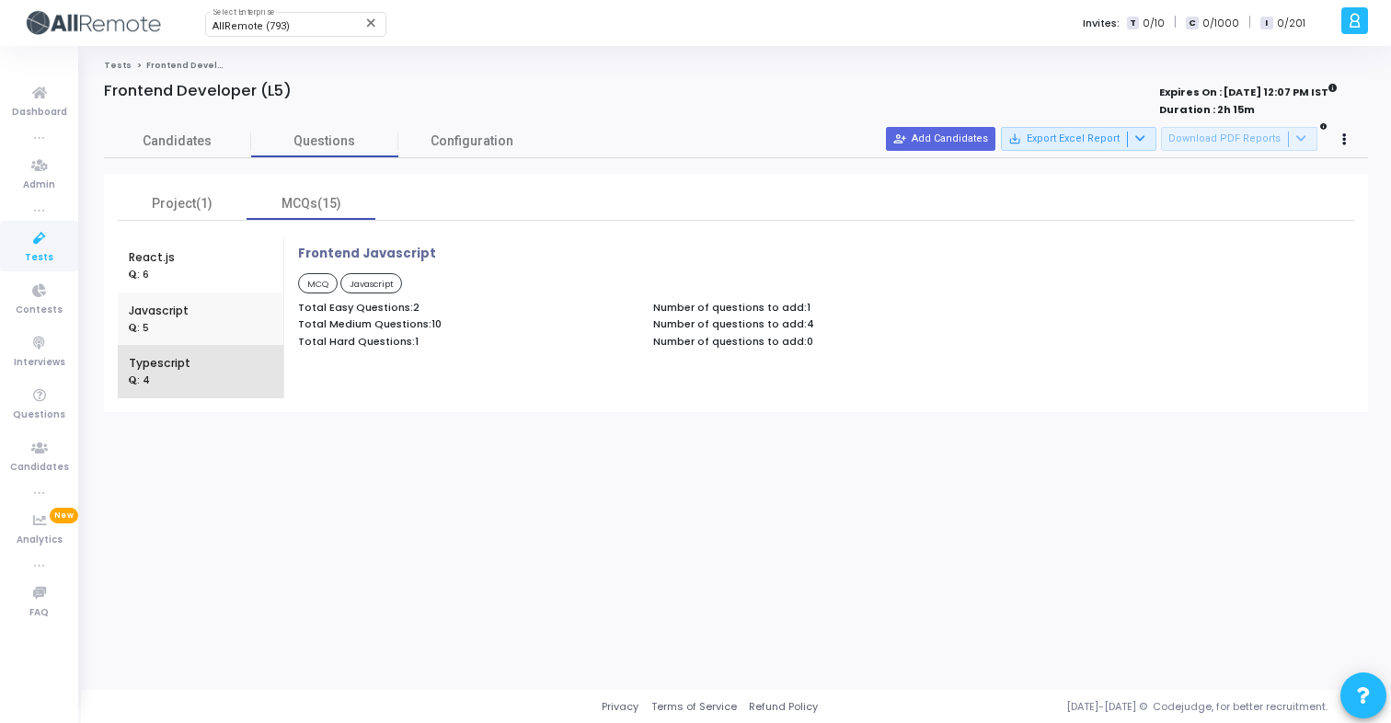
click at [196, 362] on div "Typescript : 4" at bounding box center [201, 371] width 144 height 53
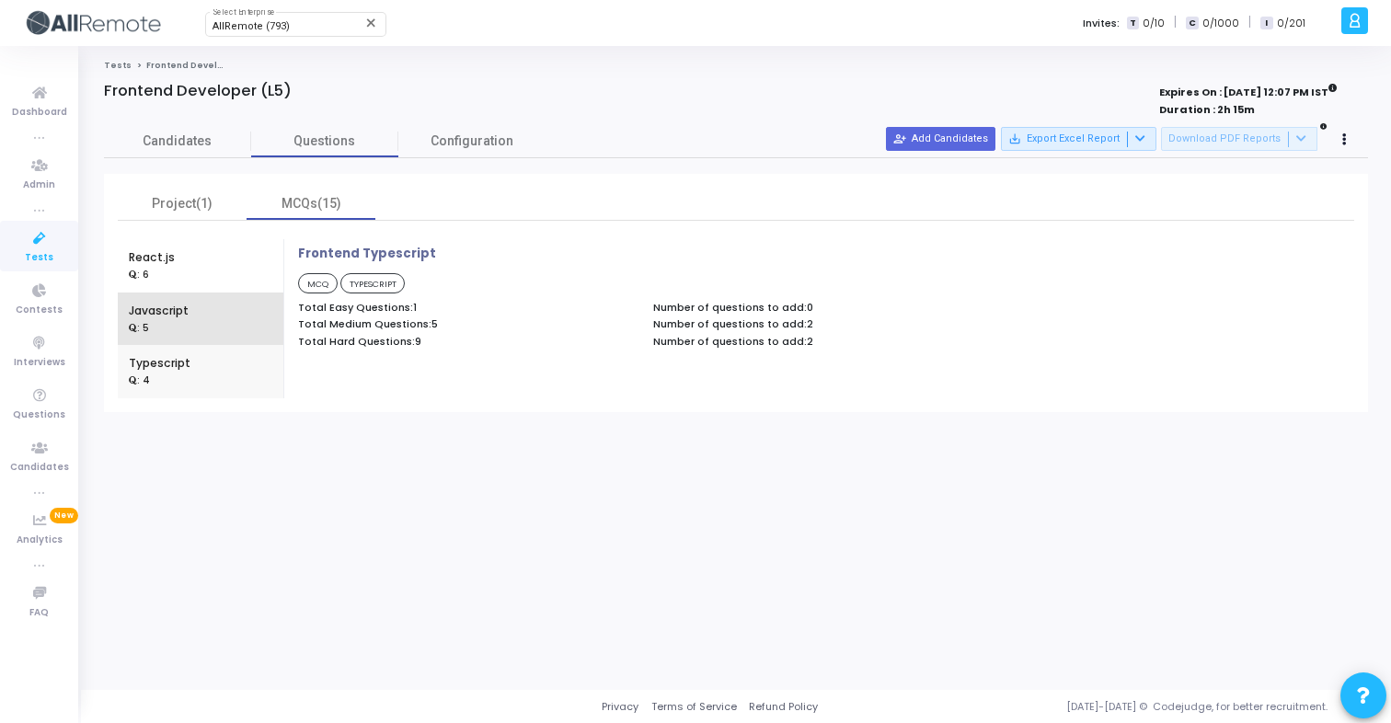
click at [190, 316] on div "Javascript : 5" at bounding box center [201, 319] width 144 height 53
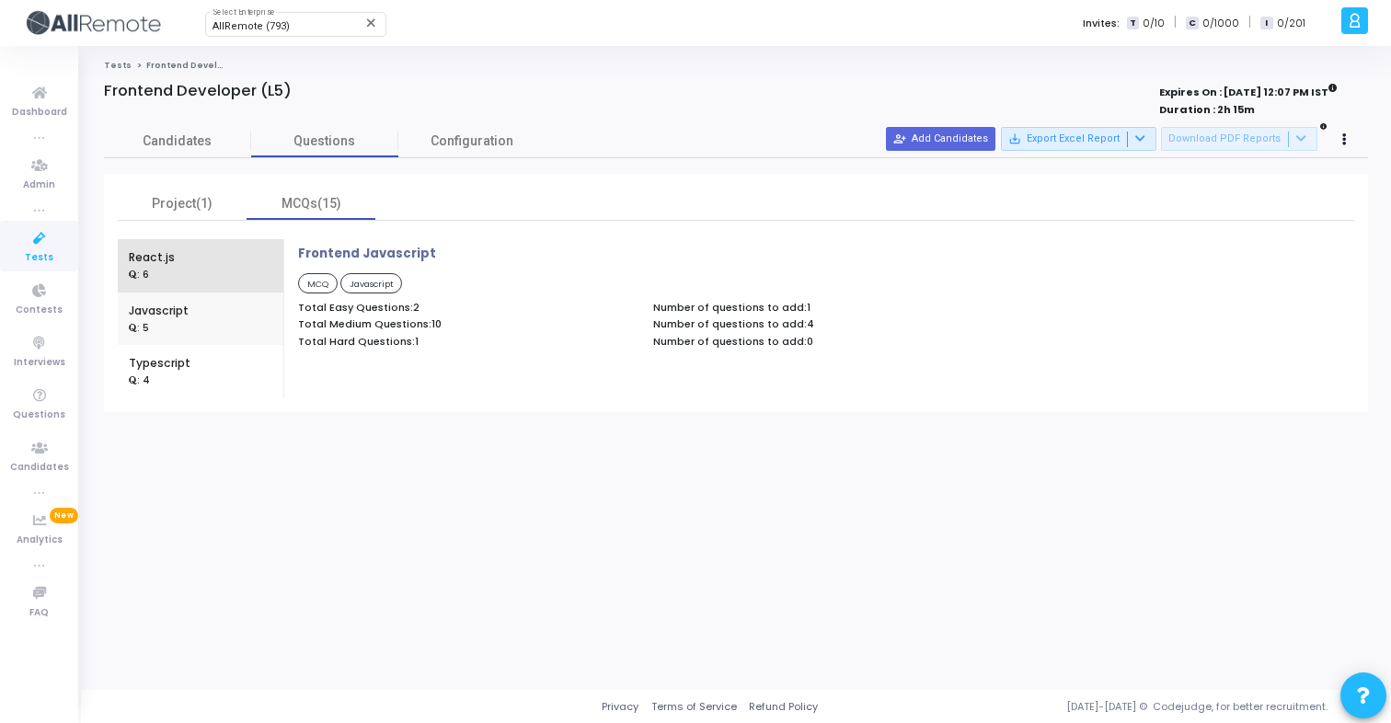
click at [185, 270] on div "React.js : 6" at bounding box center [201, 265] width 144 height 53
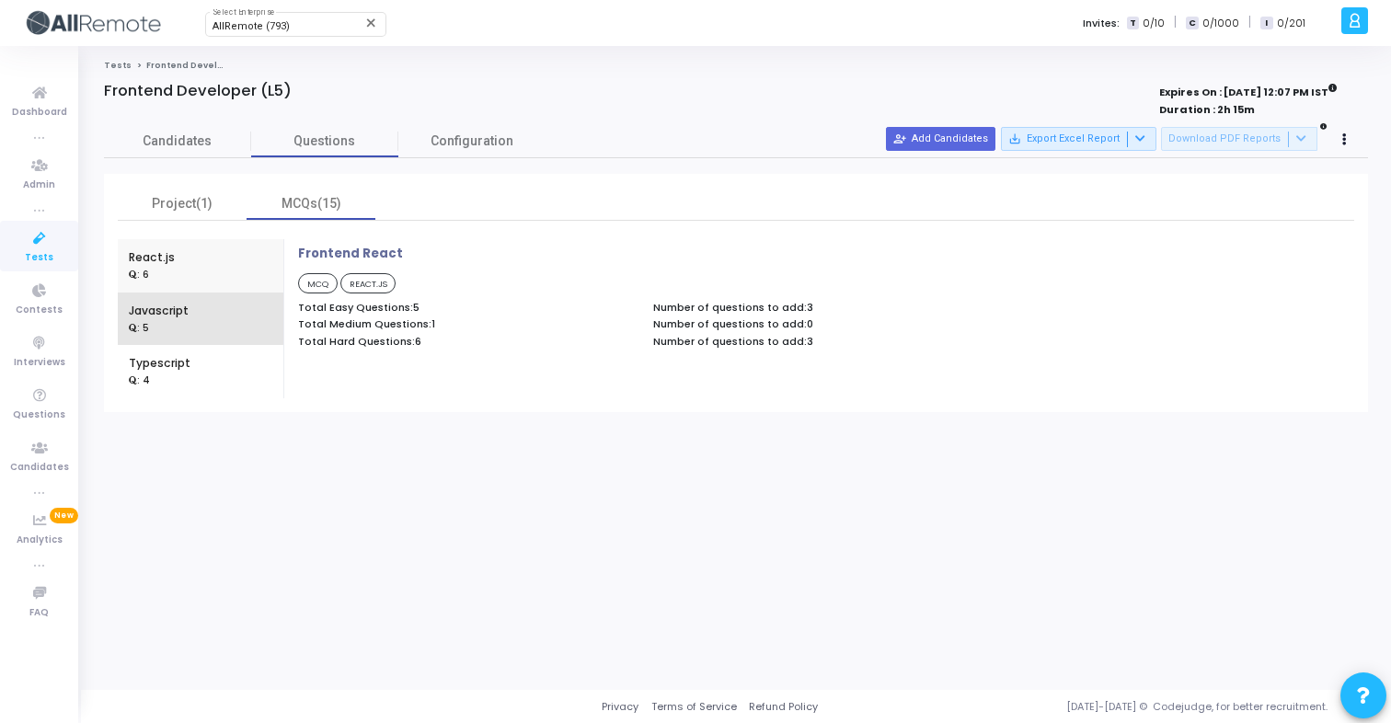
click at [192, 316] on div "Javascript : 5" at bounding box center [201, 319] width 144 height 53
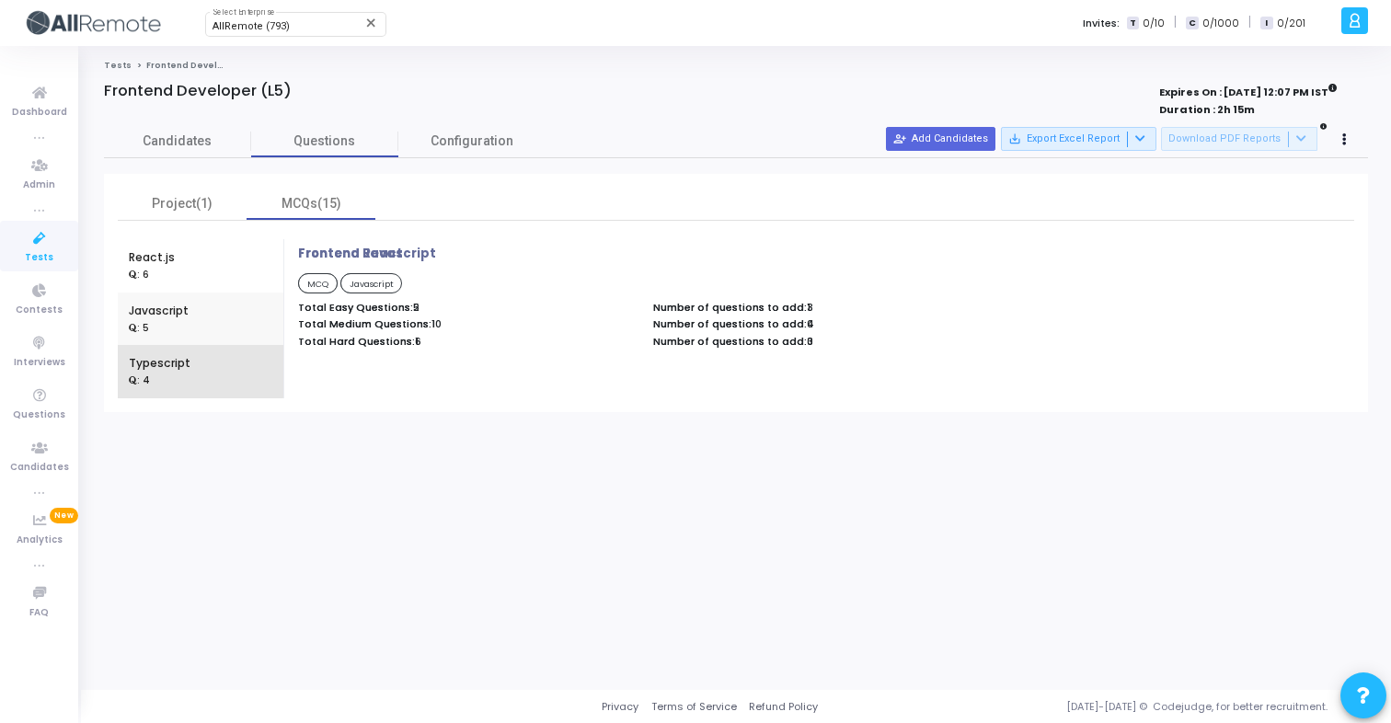
click at [192, 363] on div "Typescript : 4" at bounding box center [201, 371] width 144 height 53
click at [191, 262] on div "React.js : 6" at bounding box center [201, 265] width 144 height 53
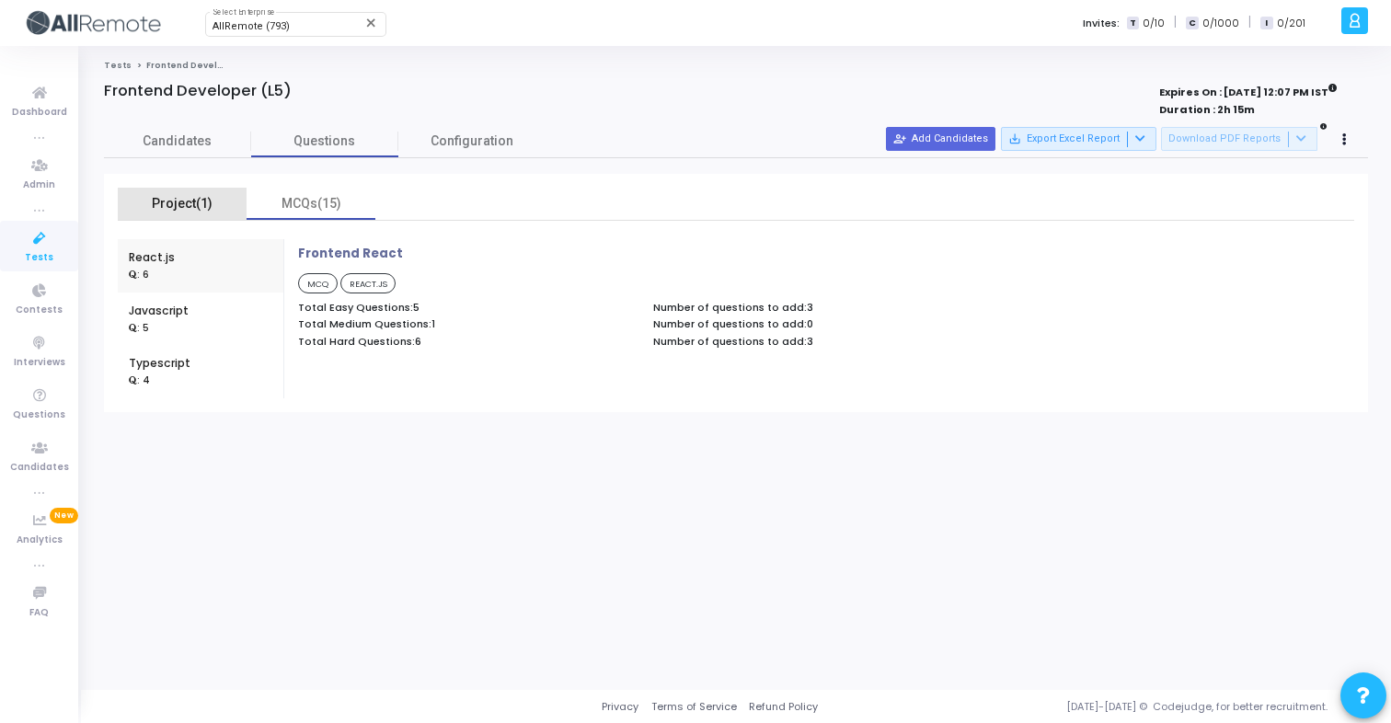
click at [180, 219] on div "Project(1)" at bounding box center [182, 204] width 129 height 32
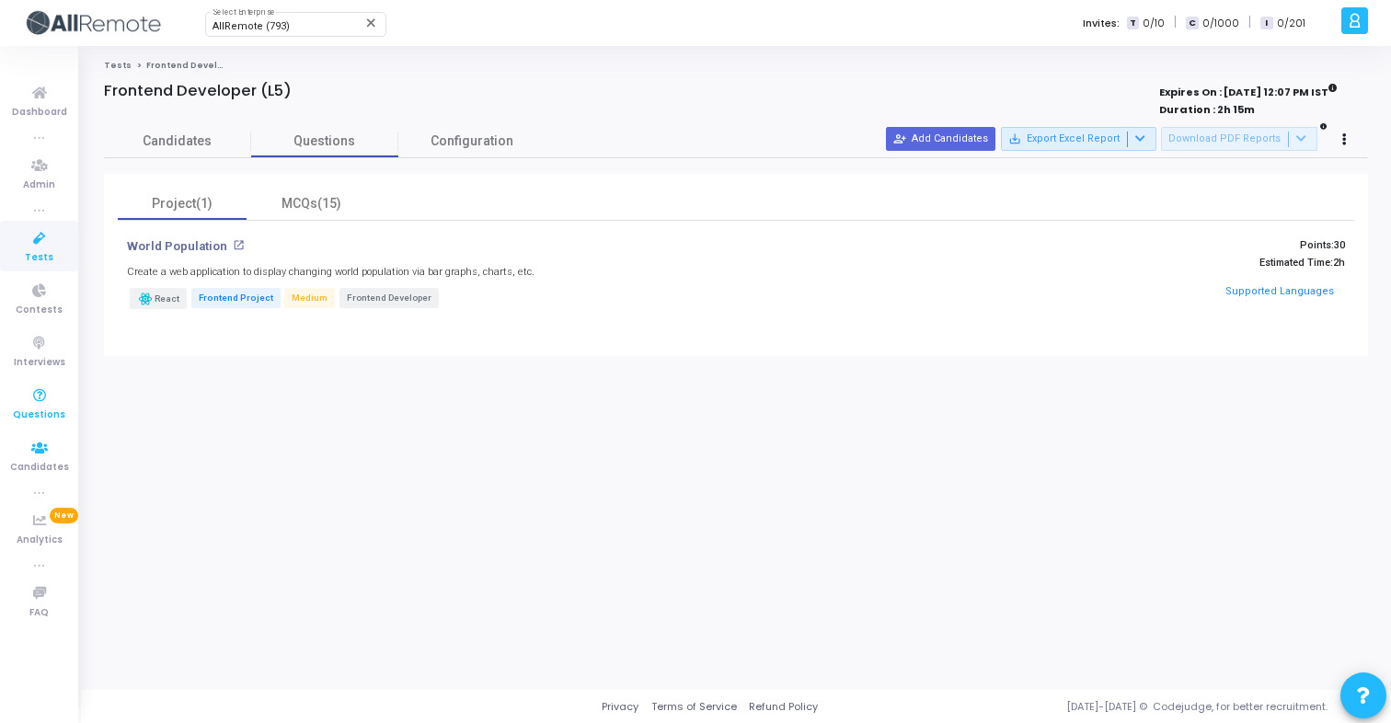
click at [43, 402] on icon at bounding box center [39, 396] width 39 height 23
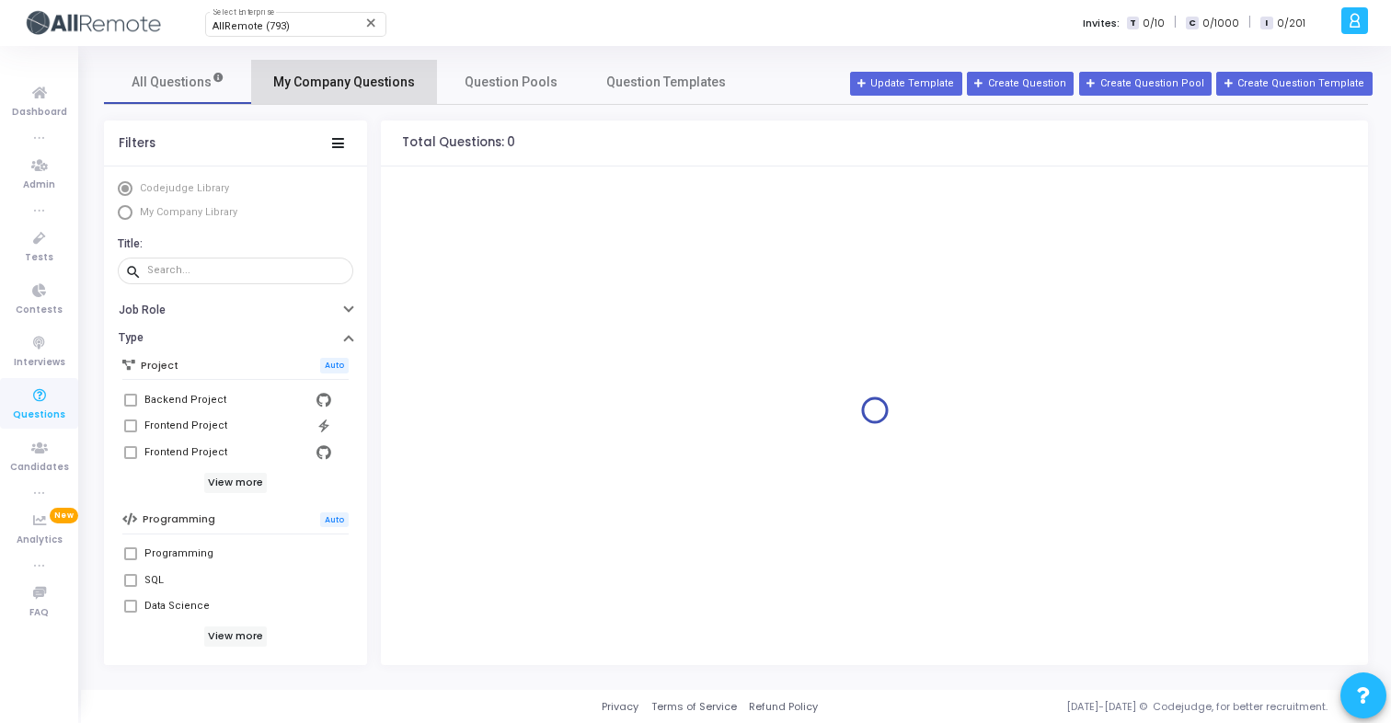
click at [359, 87] on span "My Company Questions" at bounding box center [344, 82] width 142 height 19
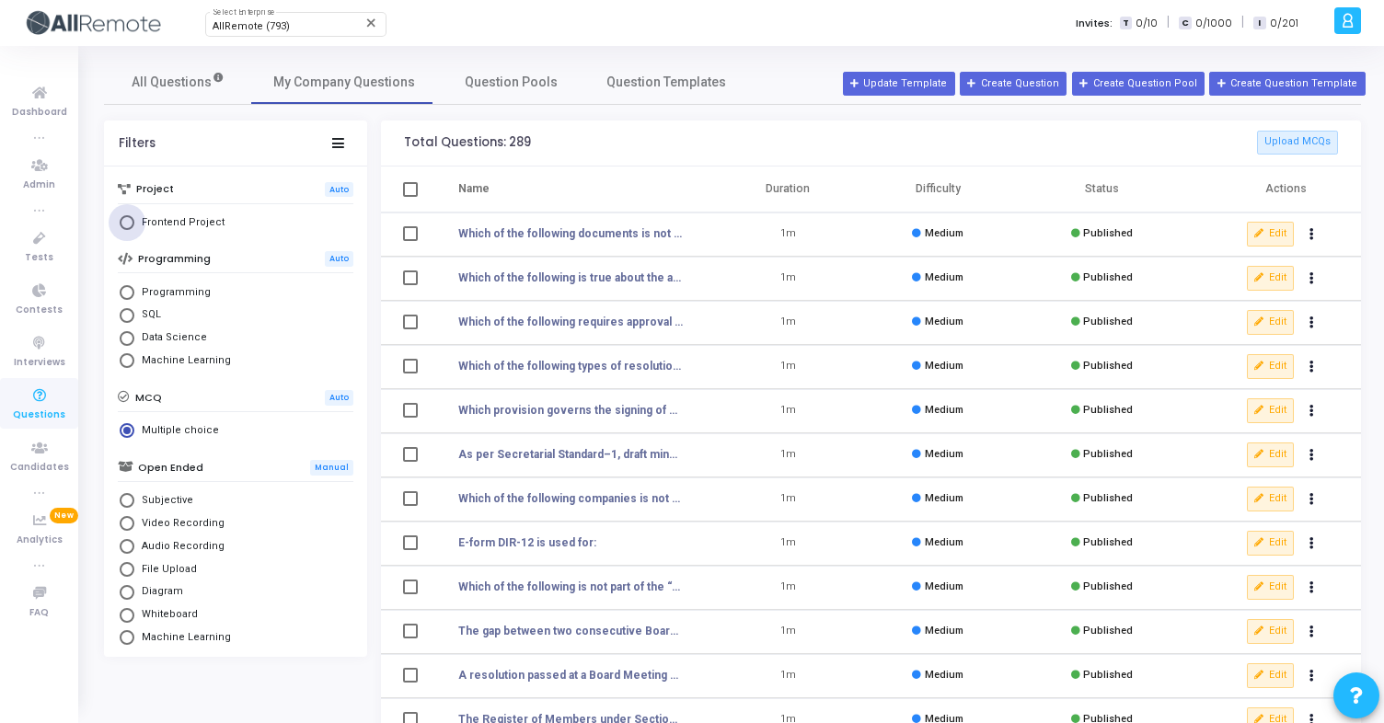
click at [165, 225] on span "Frontend Project" at bounding box center [179, 223] width 90 height 16
click at [134, 225] on input "Frontend Project" at bounding box center [127, 222] width 15 height 15
radio input "true"
radio input "false"
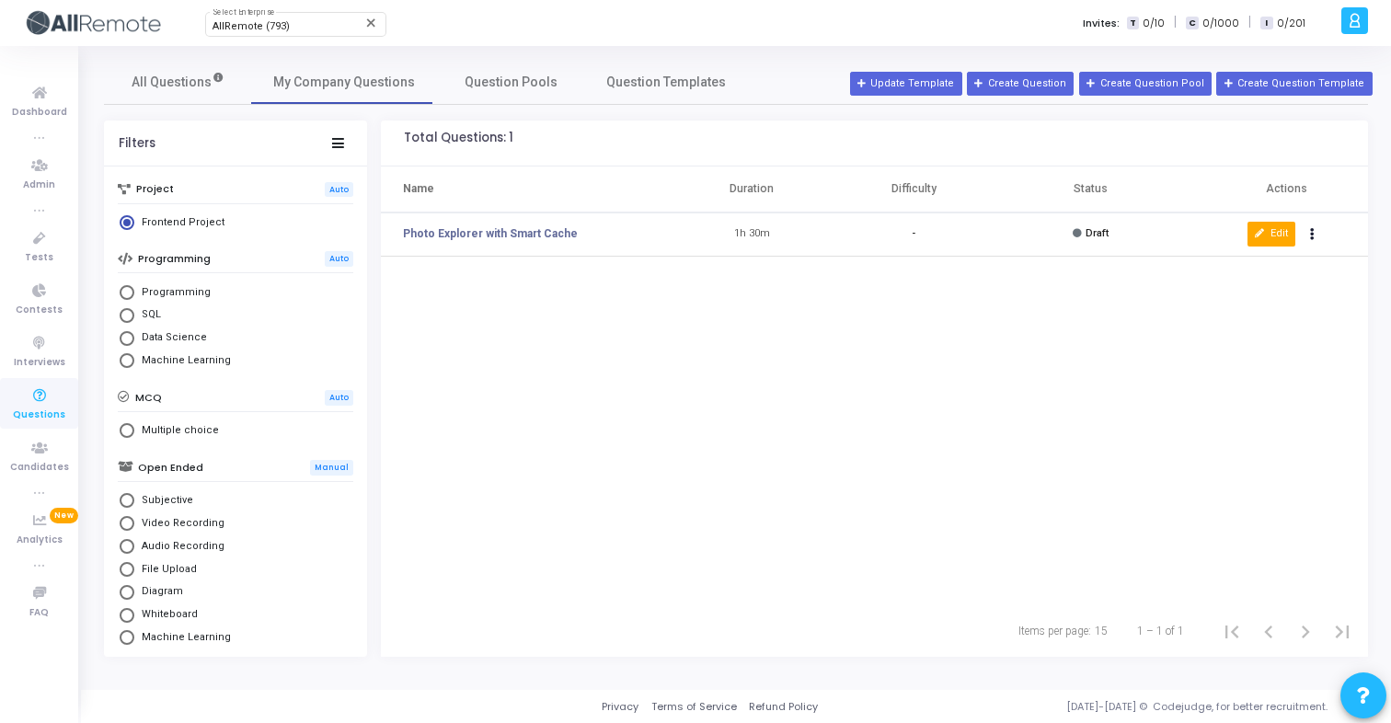
click at [1266, 238] on button "Edit" at bounding box center [1272, 234] width 48 height 24
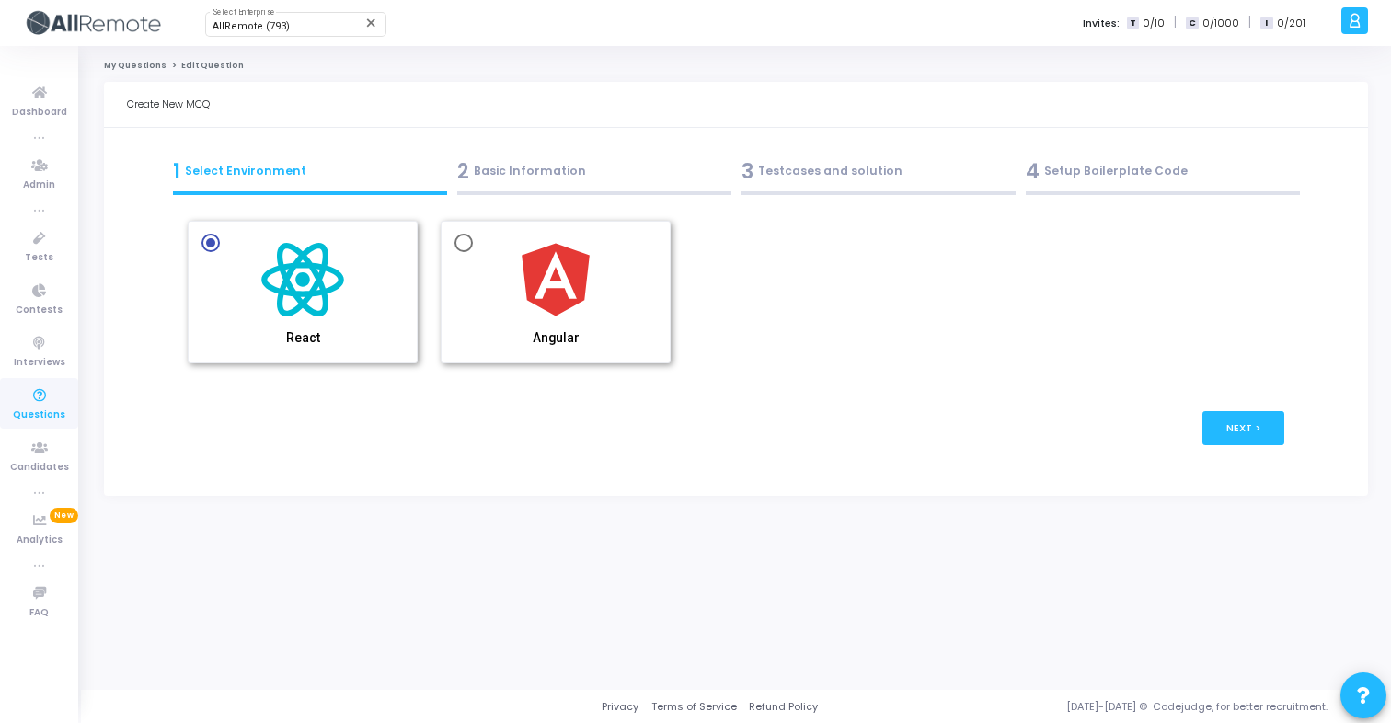
click at [575, 176] on div "2 Basic Information" at bounding box center [594, 171] width 274 height 30
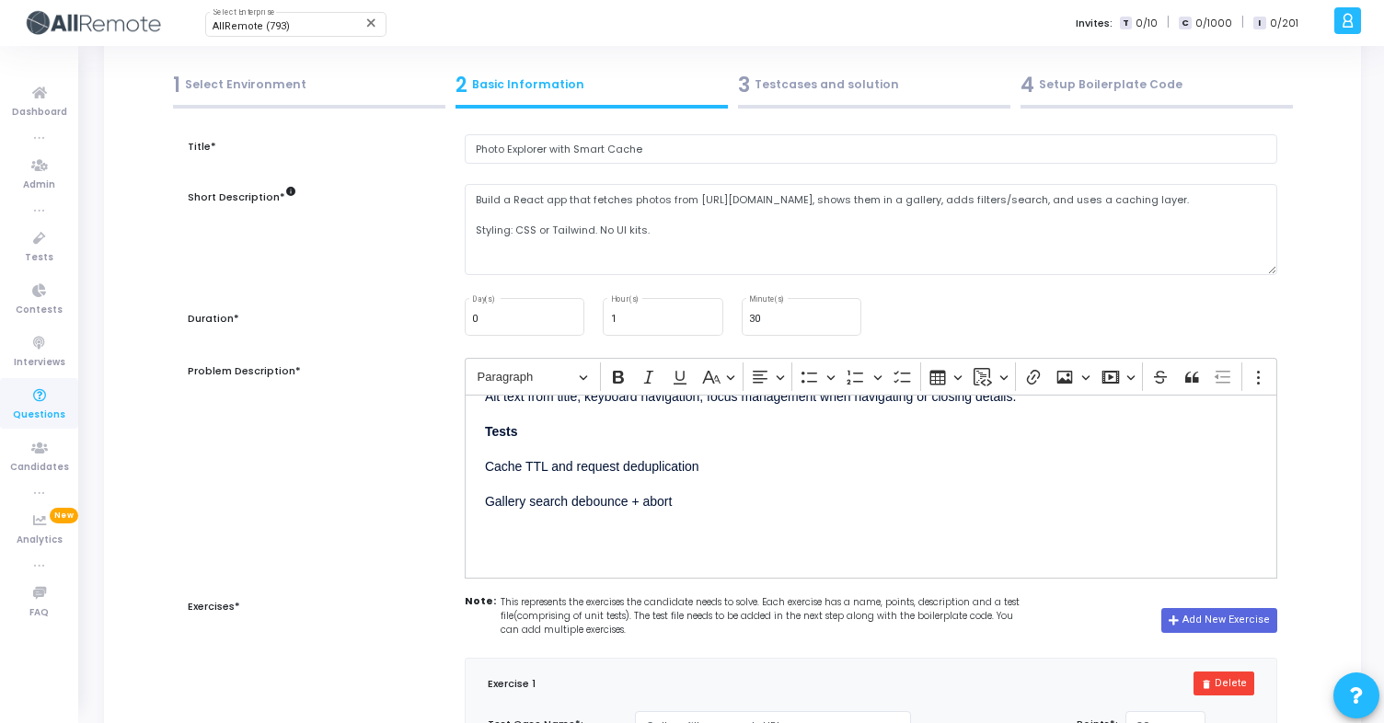
scroll to position [87, 0]
click at [30, 404] on icon at bounding box center [39, 396] width 39 height 23
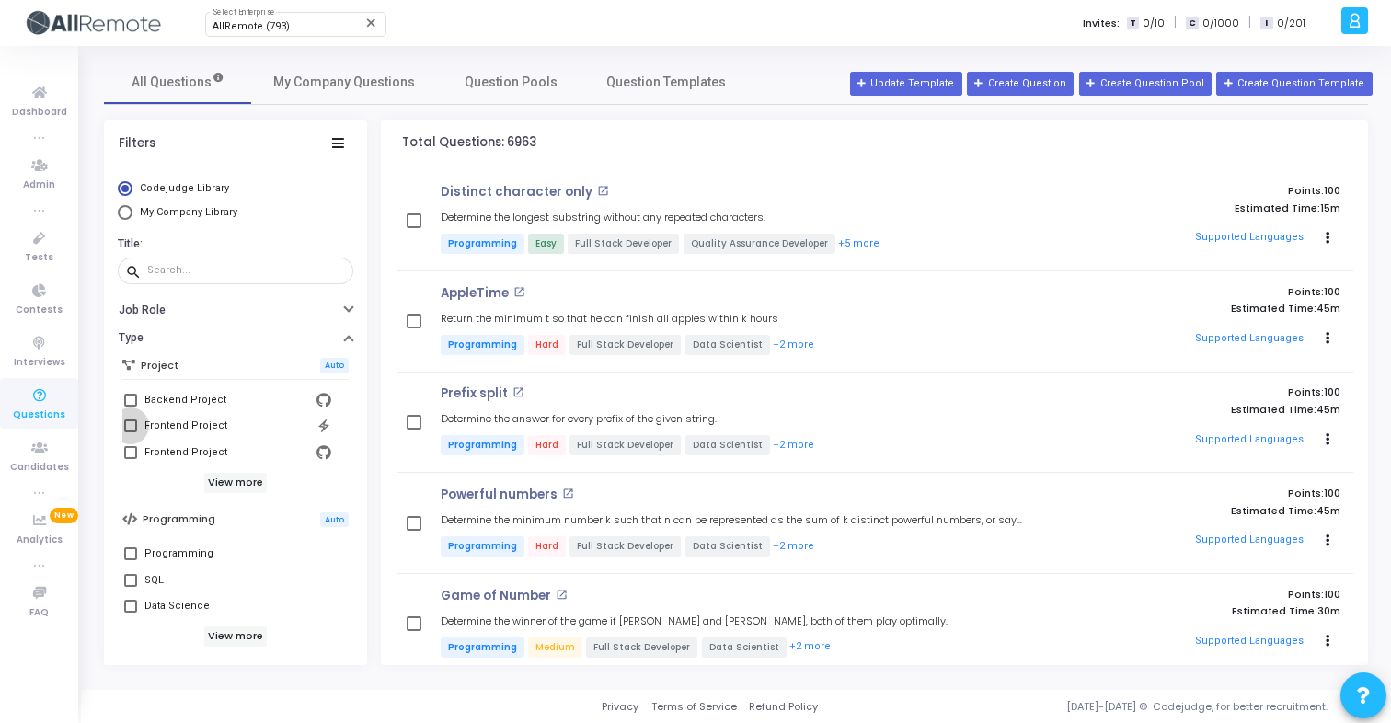
click at [128, 424] on span at bounding box center [130, 426] width 13 height 13
click at [130, 432] on input "Frontend Project" at bounding box center [130, 432] width 1 height 1
checkbox input "true"
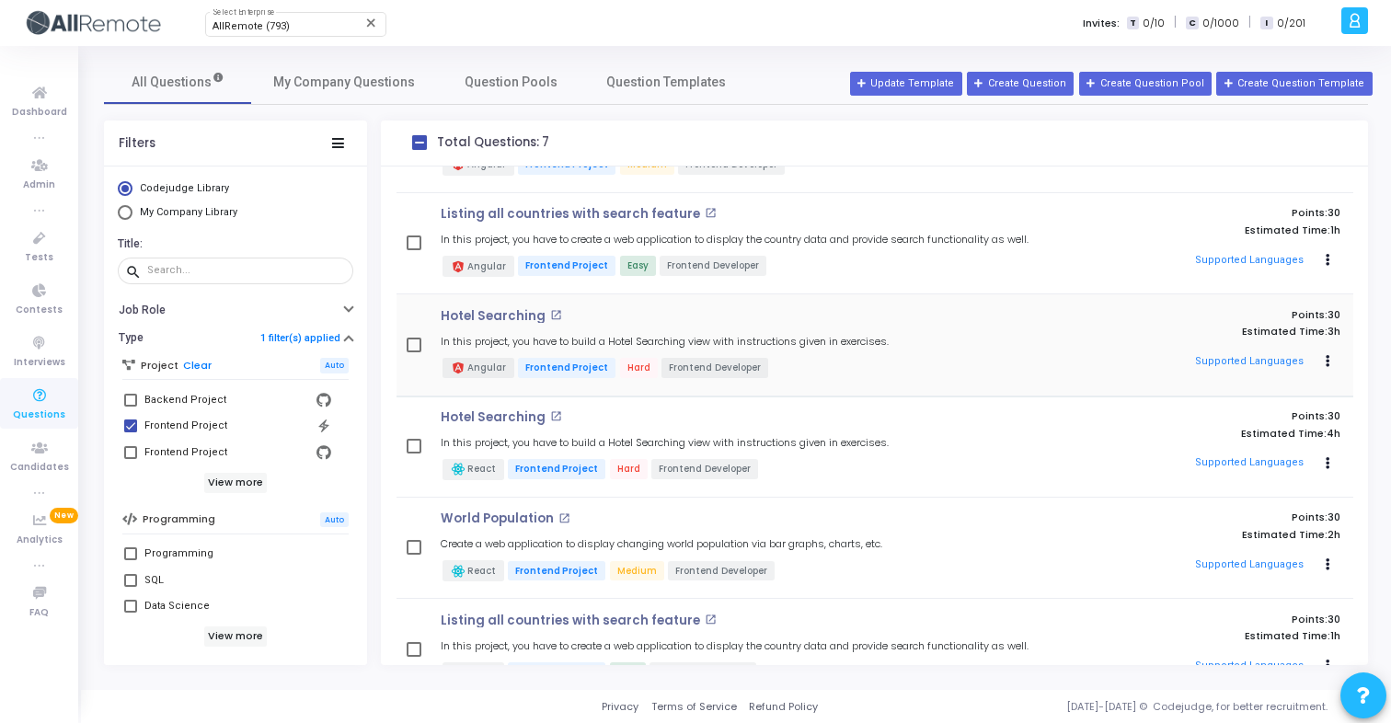
scroll to position [89, 0]
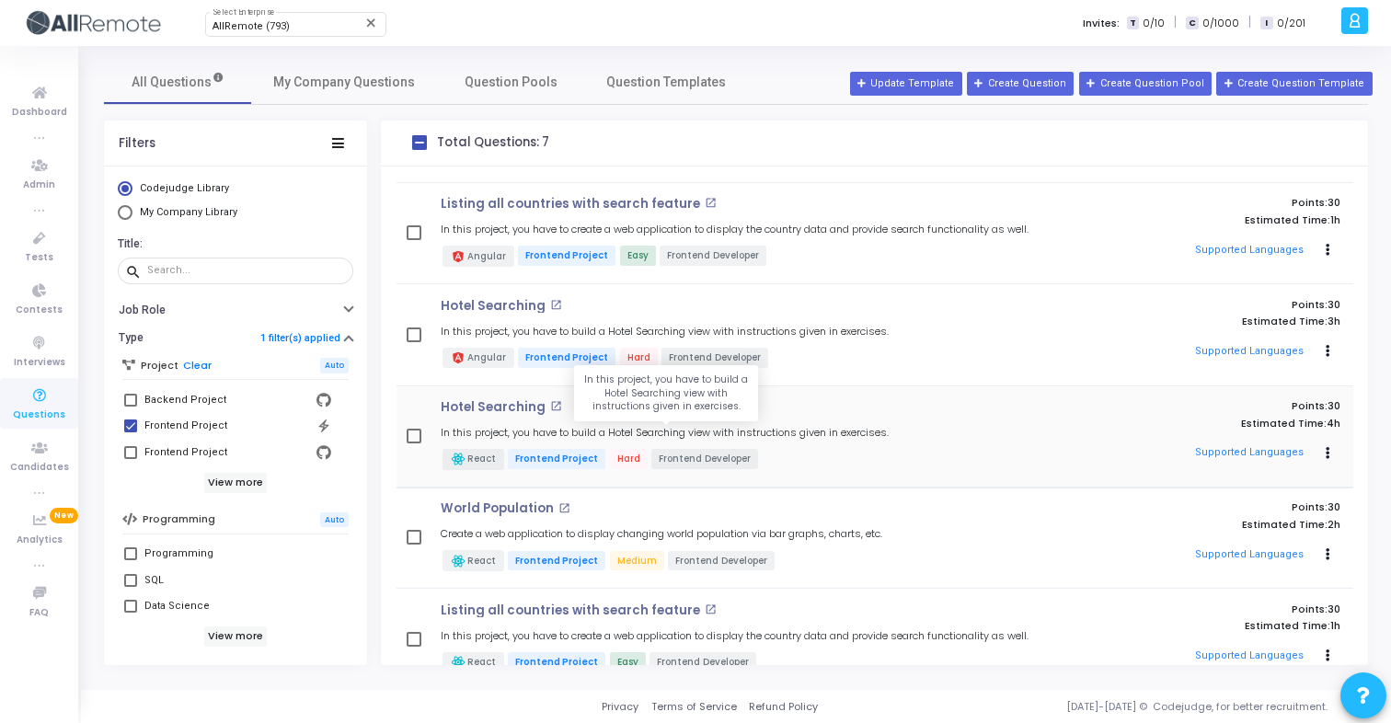
click at [688, 427] on h5 "In this project, you have to build a Hotel Searching view with instructions giv…" at bounding box center [665, 433] width 448 height 12
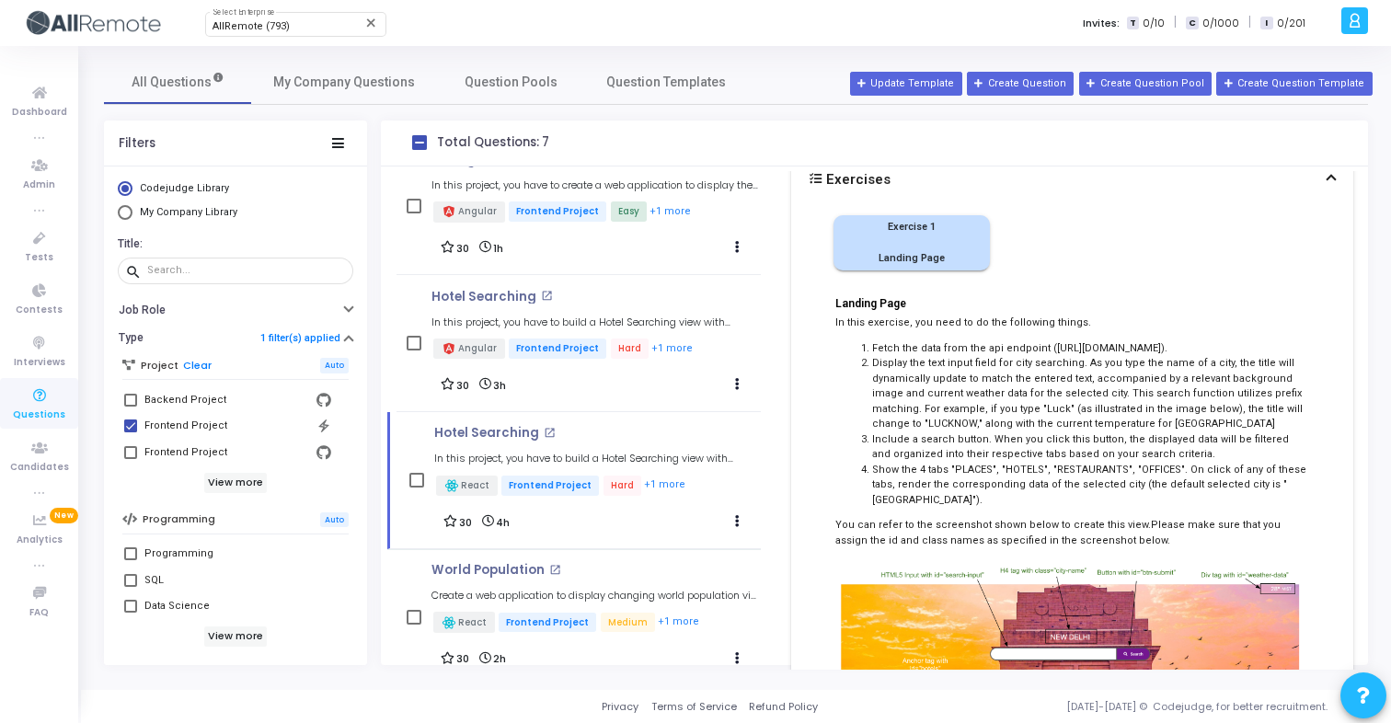
scroll to position [0, 0]
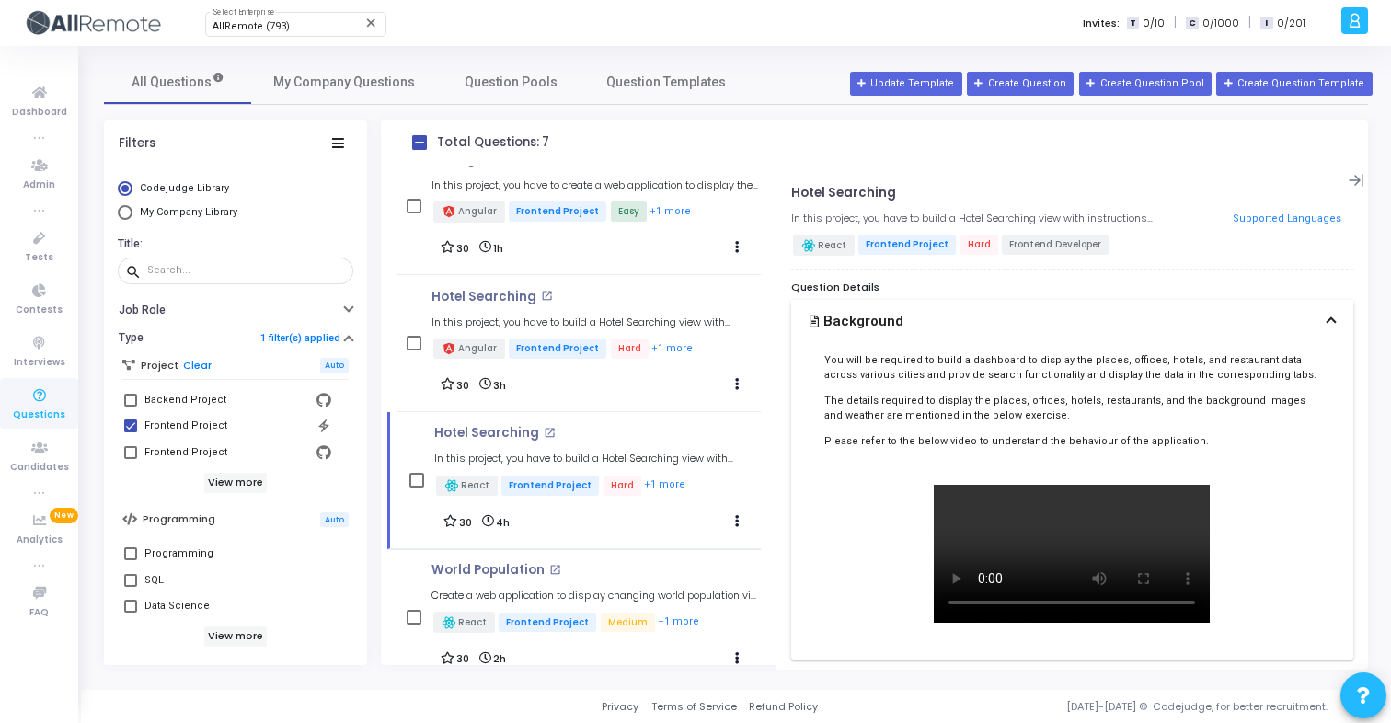
click at [1322, 317] on button "Background" at bounding box center [1072, 322] width 562 height 44
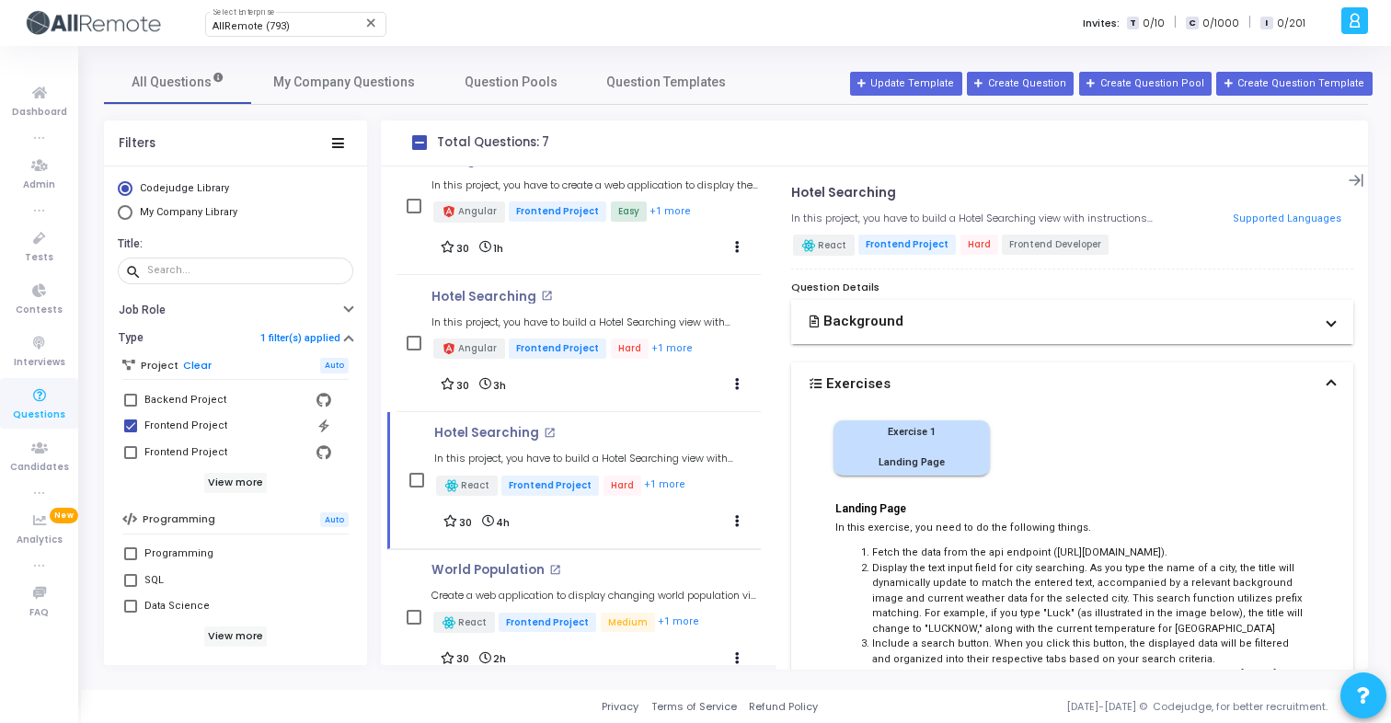
click at [1296, 387] on button "Exercises" at bounding box center [1072, 384] width 562 height 44
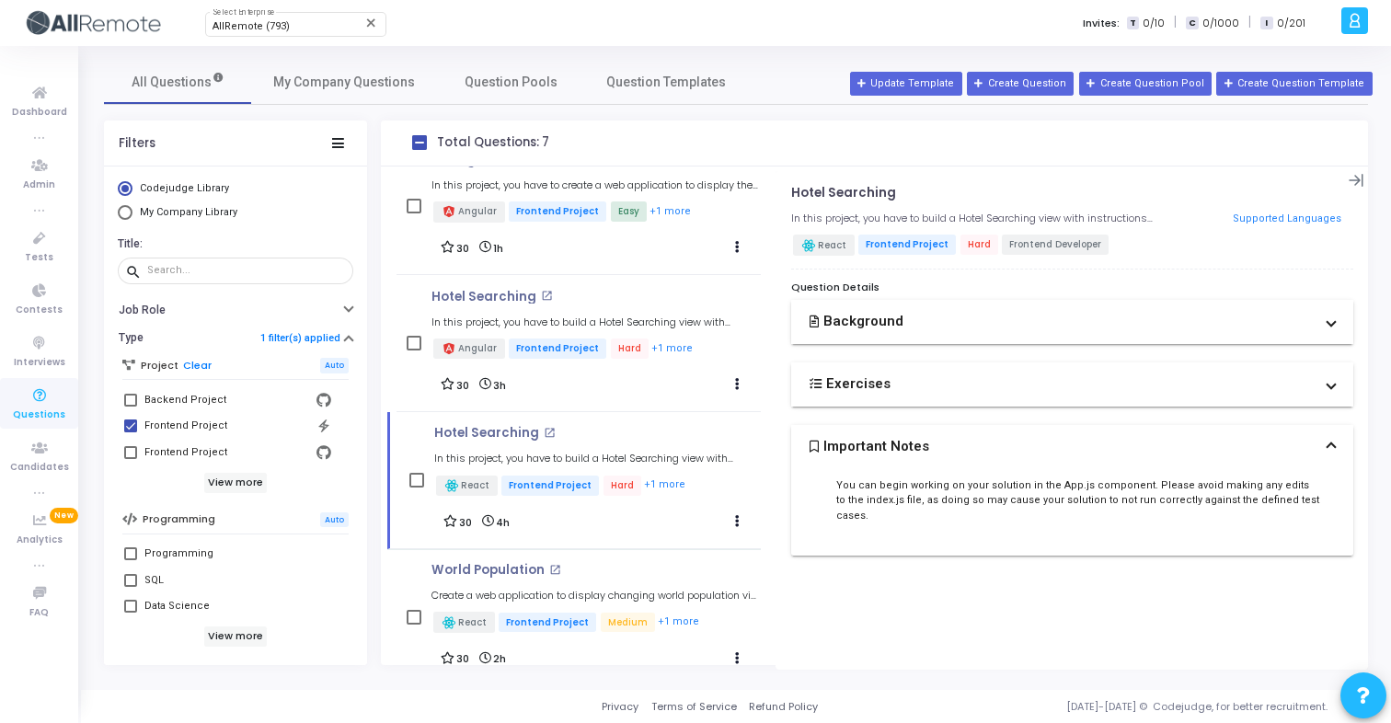
click at [1250, 441] on button "Important Notes" at bounding box center [1072, 447] width 562 height 44
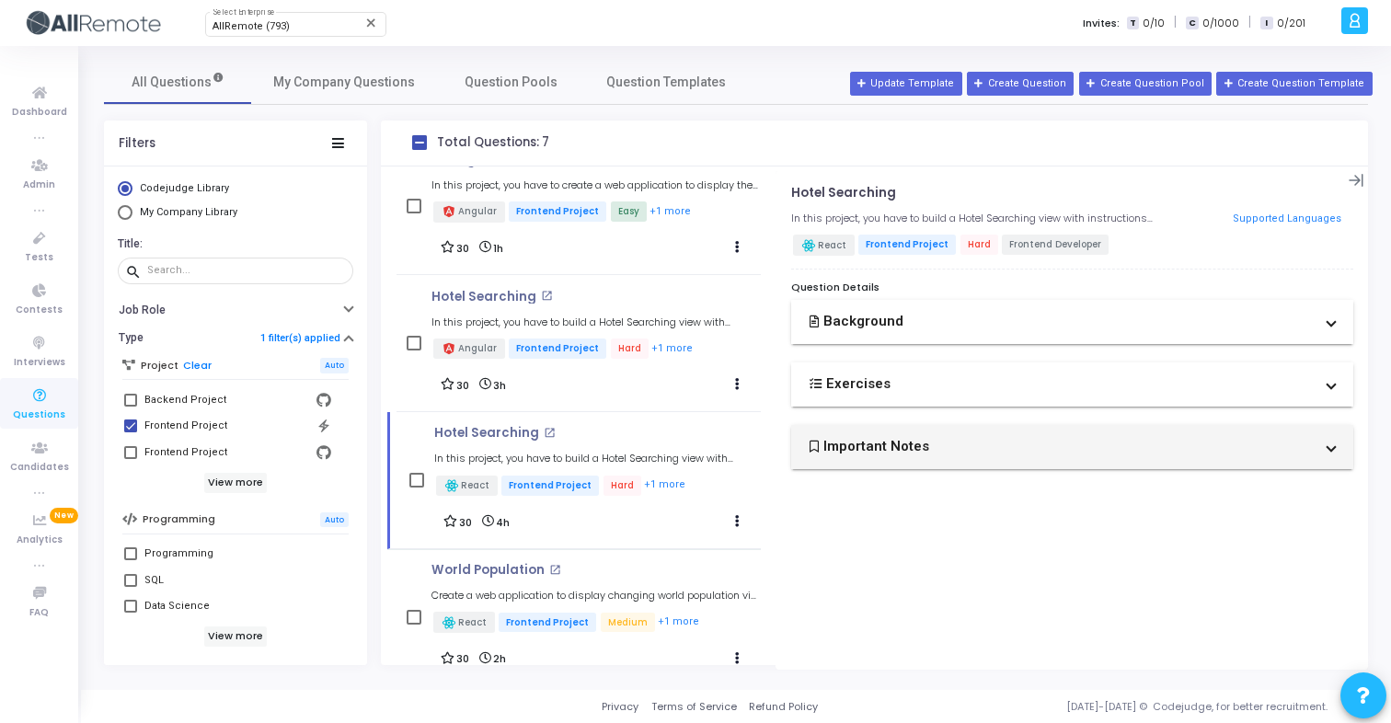
click at [1248, 435] on button "Important Notes" at bounding box center [1072, 447] width 562 height 44
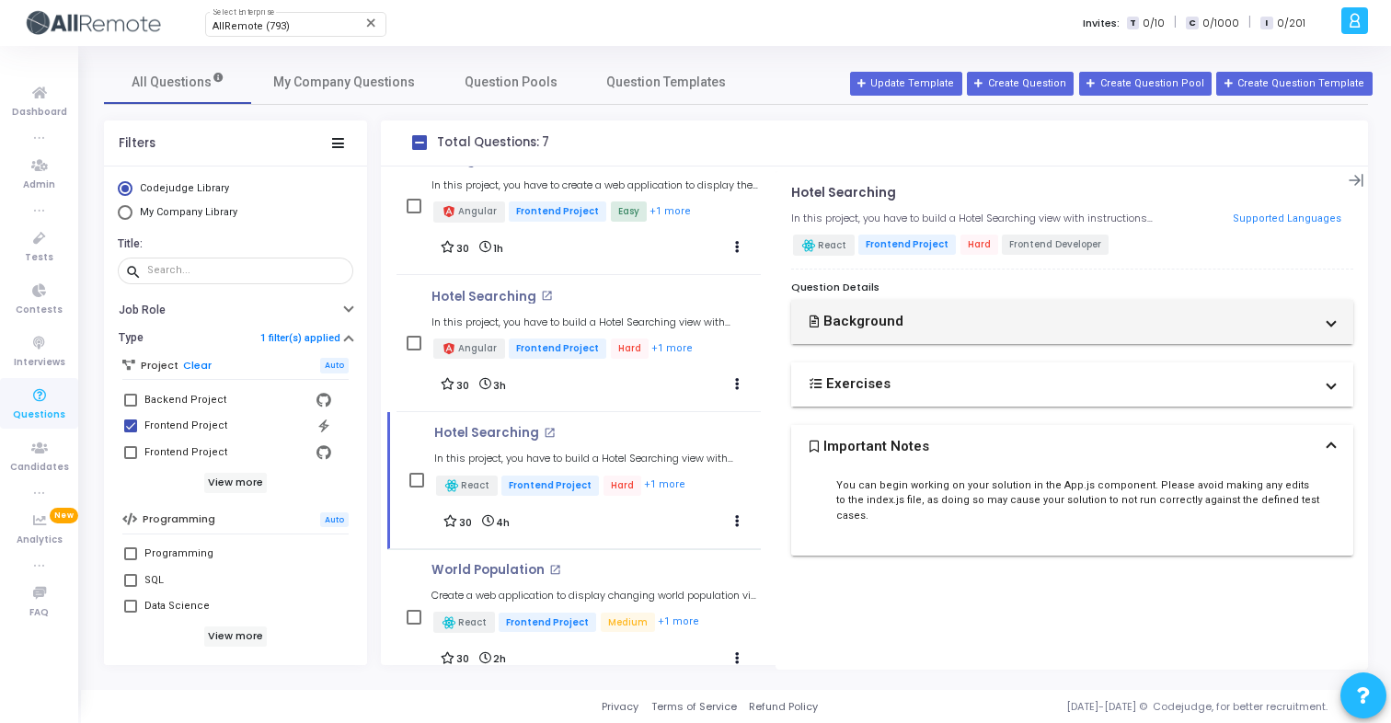
click at [1232, 319] on button "Background" at bounding box center [1072, 322] width 562 height 44
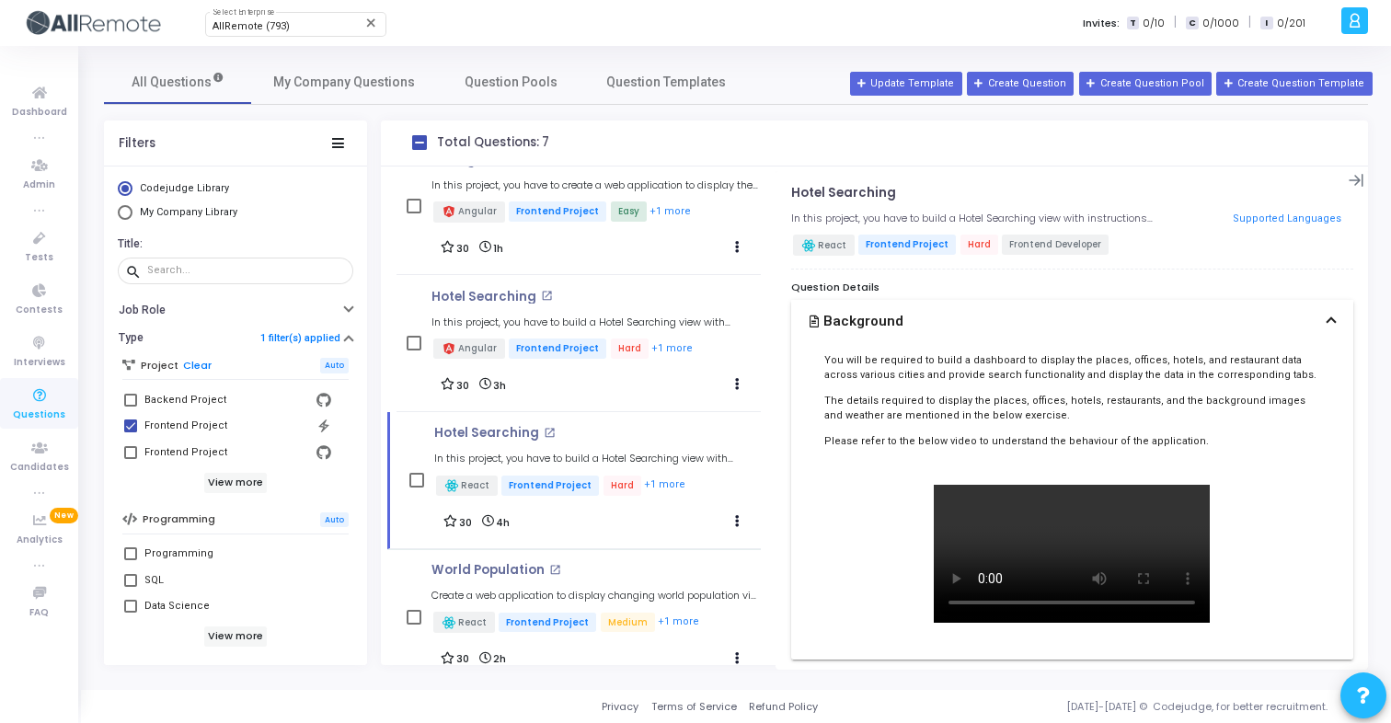
click at [1020, 251] on span "Frontend Developer" at bounding box center [1055, 245] width 107 height 20
click at [1016, 264] on div "Hotel Searching open_in_new In this project, you have to build a Hotel Searchin…" at bounding box center [1072, 228] width 562 height 84
drag, startPoint x: 789, startPoint y: 246, endPoint x: 1108, endPoint y: 241, distance: 318.4
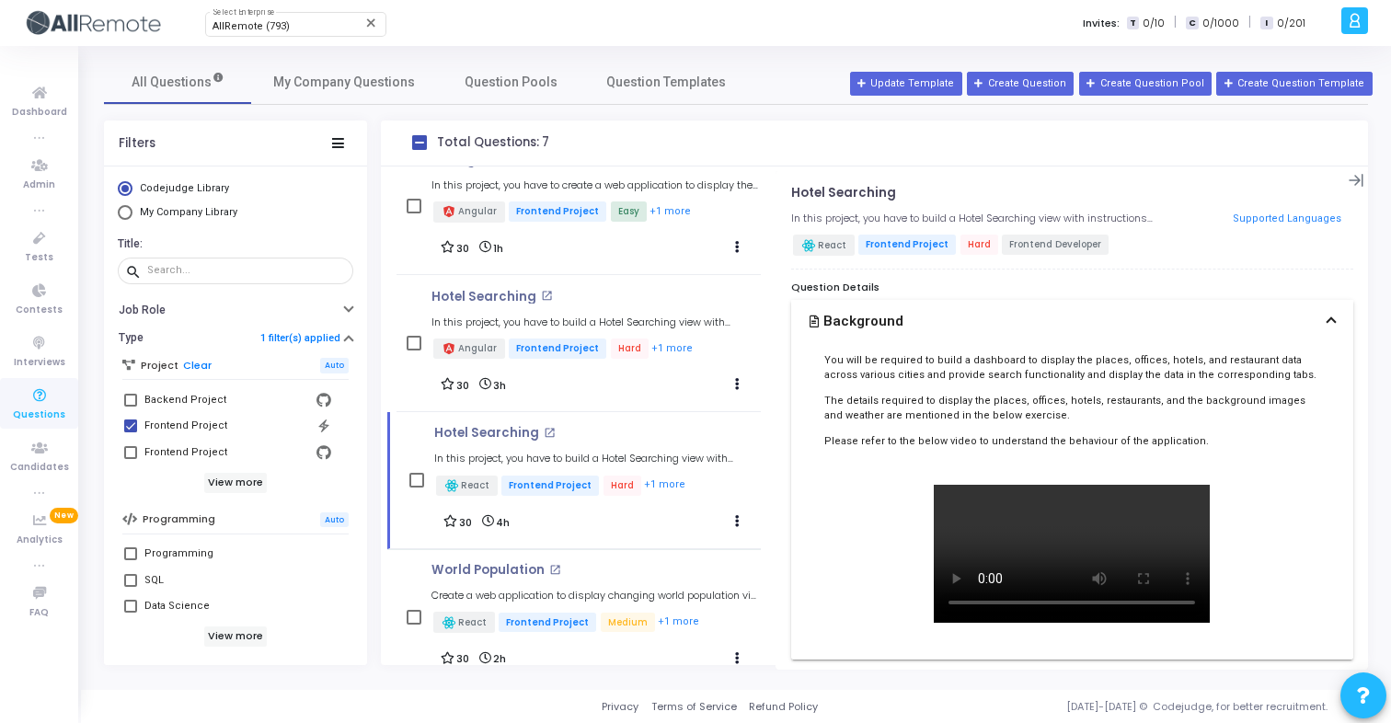
click at [1108, 241] on div "Hotel Searching open_in_new In this project, you have to build a Hotel Searchin…" at bounding box center [1072, 420] width 592 height 499
click at [1131, 275] on div "Hotel Searching open_in_new In this project, you have to build a Hotel Searchin…" at bounding box center [1072, 545] width 562 height 719
click at [544, 296] on mat-icon "open_in_new" at bounding box center [547, 296] width 12 height 12
